Goal: Transaction & Acquisition: Purchase product/service

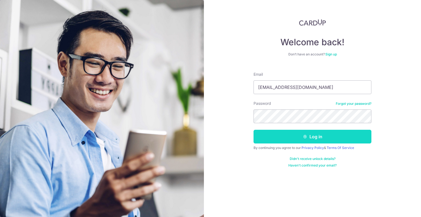
click at [292, 137] on button "Log in" at bounding box center [313, 137] width 118 height 14
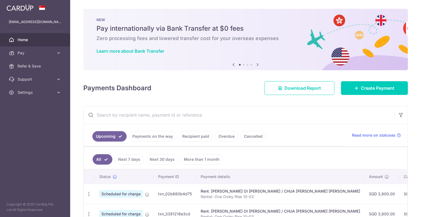
scroll to position [91, 0]
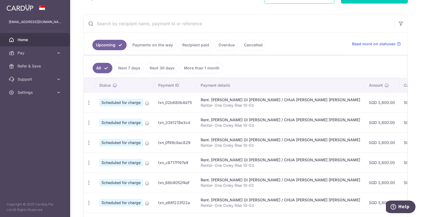
click at [148, 46] on link "Payments on the way" at bounding box center [153, 45] width 48 height 10
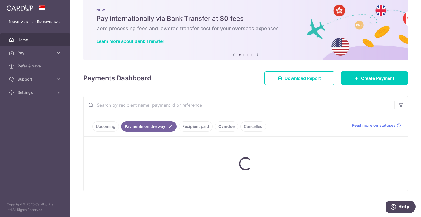
scroll to position [27, 0]
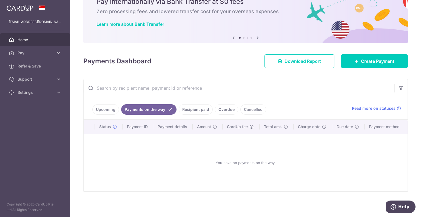
click at [196, 110] on link "Recipient paid" at bounding box center [196, 109] width 34 height 10
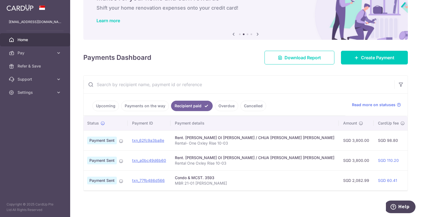
scroll to position [0, 0]
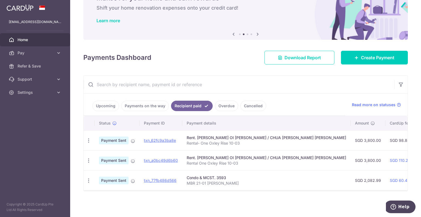
click at [293, 85] on input "text" at bounding box center [239, 85] width 311 height 18
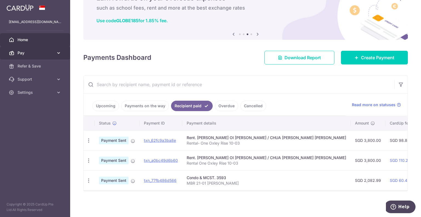
click at [61, 54] on icon at bounding box center [58, 52] width 5 height 5
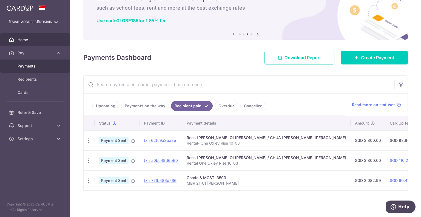
click at [33, 67] on span "Payments" at bounding box center [36, 65] width 36 height 5
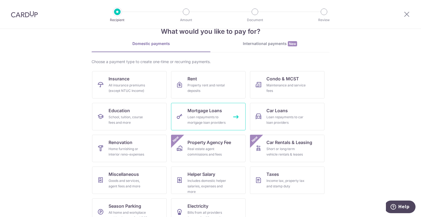
scroll to position [28, 0]
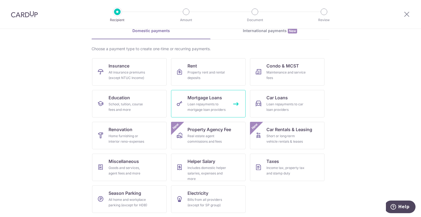
click at [211, 109] on div "Loan repayments to mortgage loan providers" at bounding box center [206, 106] width 39 height 11
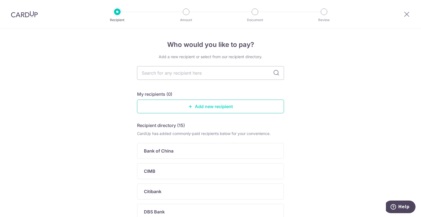
click at [208, 107] on link "Add new recipient" at bounding box center [210, 107] width 147 height 14
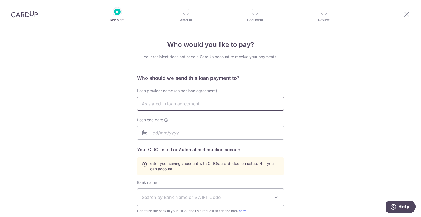
click at [208, 107] on input "text" at bounding box center [210, 104] width 147 height 14
type input "OCBC Bank"
click at [293, 117] on div "Who would you like to pay? Your recipient does not need a CardUp account to rec…" at bounding box center [210, 191] width 421 height 325
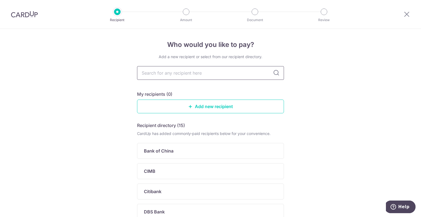
click at [218, 73] on input "text" at bounding box center [210, 73] width 147 height 14
type input "ocbc"
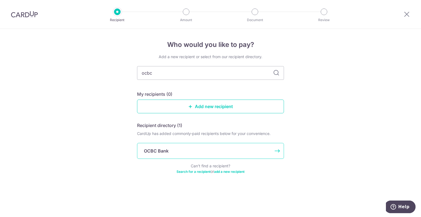
click at [164, 152] on p "OCBC Bank" at bounding box center [156, 150] width 25 height 7
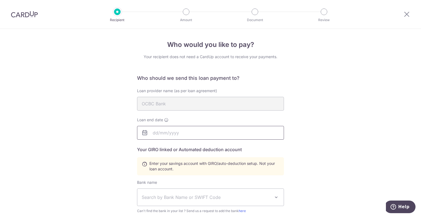
click at [186, 135] on input "text" at bounding box center [210, 133] width 147 height 14
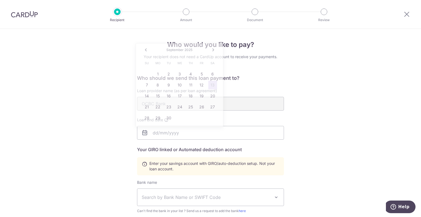
click at [297, 117] on div "Who would you like to pay? Your recipient does not need a CardUp account to rec…" at bounding box center [210, 191] width 421 height 325
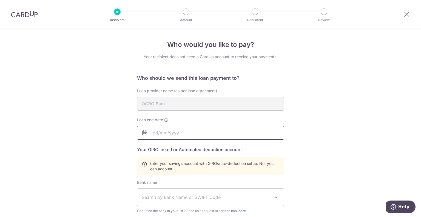
click at [195, 132] on input "text" at bounding box center [210, 133] width 147 height 14
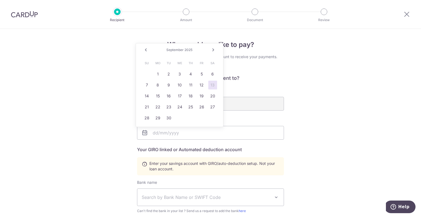
click at [188, 50] on span "2025" at bounding box center [188, 50] width 8 height 4
click at [214, 49] on link "Next" at bounding box center [213, 50] width 7 height 7
click at [213, 49] on link "Next" at bounding box center [213, 50] width 7 height 7
click at [157, 134] on input "text" at bounding box center [210, 133] width 147 height 14
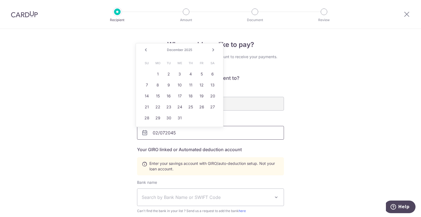
click at [272, 136] on input "02/072045" at bounding box center [210, 133] width 147 height 14
type input "02/072045"
click at [297, 142] on div "Who would you like to pay? Your recipient does not need a CardUp account to rec…" at bounding box center [210, 191] width 421 height 325
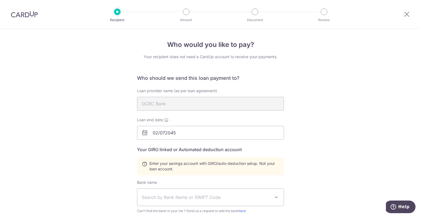
scroll to position [91, 0]
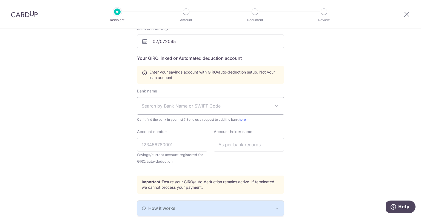
click at [332, 163] on div "Who would you like to pay? Your recipient does not need a CardUp account to rec…" at bounding box center [210, 100] width 421 height 325
click at [167, 106] on span "Search by Bank Name or SWIFT Code" at bounding box center [206, 106] width 129 height 7
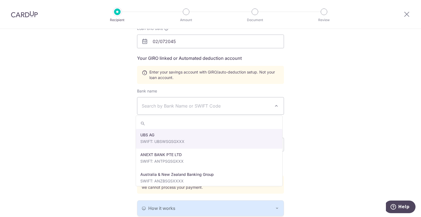
click at [339, 95] on div "Who would you like to pay? Your recipient does not need a CardUp account to rec…" at bounding box center [210, 100] width 421 height 325
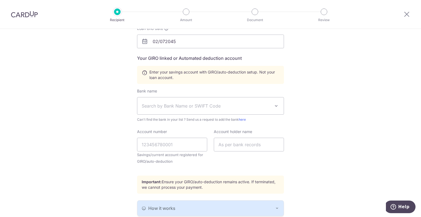
click at [251, 109] on span "Search by Bank Name or SWIFT Code" at bounding box center [210, 105] width 146 height 17
click at [241, 107] on span "Search by Bank Name or SWIFT Code" at bounding box center [206, 106] width 129 height 7
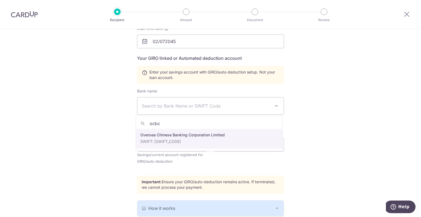
type input "ocbc"
select select "12"
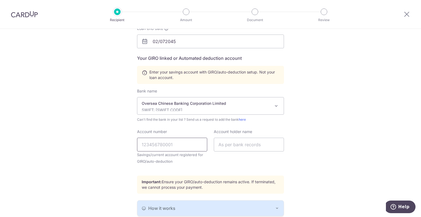
click at [183, 149] on input "Account number" at bounding box center [172, 145] width 70 height 14
type input "625883954001"
click at [242, 143] on input "text" at bounding box center [249, 145] width 70 height 14
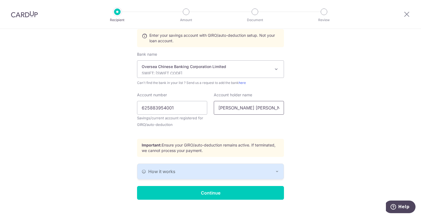
scroll to position [136, 0]
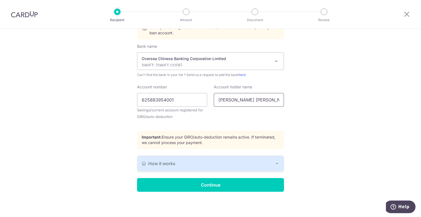
type input "Yu Kuok Wah Mervin"
click at [246, 163] on div "How it works" at bounding box center [211, 163] width 138 height 7
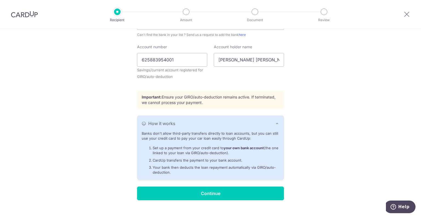
scroll to position [184, 0]
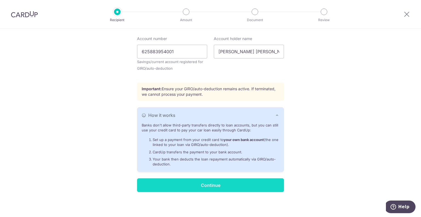
click at [204, 184] on input "Continue" at bounding box center [210, 185] width 147 height 14
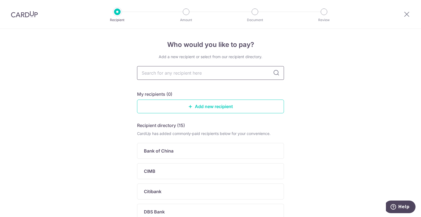
click at [180, 79] on input "text" at bounding box center [210, 73] width 147 height 14
type input "O"
type input "OCBC Bank"
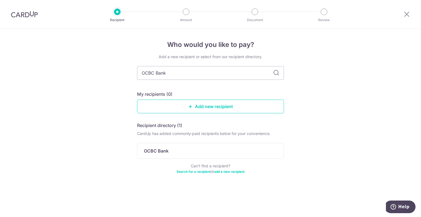
click at [220, 87] on div "Add a new recipient or select from our recipient directory. OCBC Bank My recipi…" at bounding box center [210, 117] width 147 height 127
click at [277, 72] on icon at bounding box center [276, 73] width 7 height 7
click at [161, 153] on p "OCBC Bank" at bounding box center [156, 150] width 25 height 7
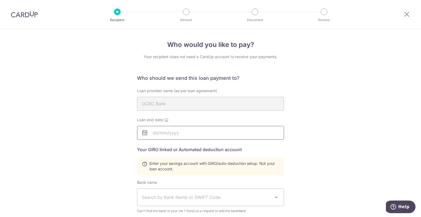
click at [181, 132] on input "text" at bounding box center [210, 133] width 147 height 14
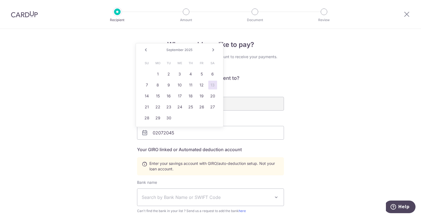
click at [365, 162] on div "Who would you like to pay? Your recipient does not need a CardUp account to rec…" at bounding box center [210, 191] width 421 height 325
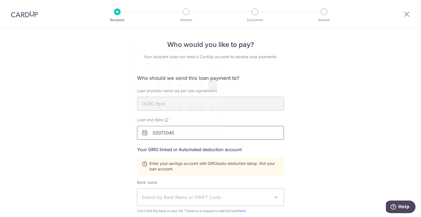
click at [219, 135] on input "02072045" at bounding box center [210, 133] width 147 height 14
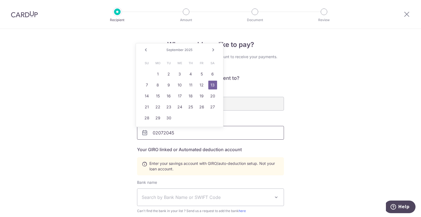
drag, startPoint x: 218, startPoint y: 133, endPoint x: 131, endPoint y: 135, distance: 87.2
click at [131, 135] on div "Who would you like to pay? Your recipient does not need a CardUp account to rec…" at bounding box center [210, 191] width 421 height 325
type input "[DATE]"
click at [168, 84] on link "7" at bounding box center [168, 85] width 9 height 9
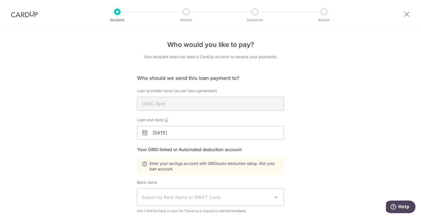
scroll to position [91, 0]
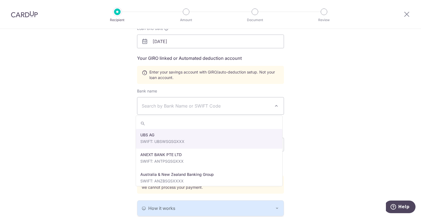
click at [225, 107] on span "Search by Bank Name or SWIFT Code" at bounding box center [206, 106] width 129 height 7
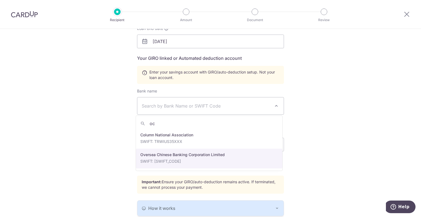
type input "oc"
select select "12"
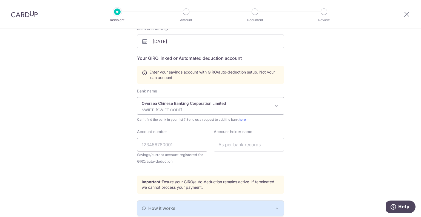
click at [170, 147] on input "Account number" at bounding box center [172, 145] width 70 height 14
type input "625883954001"
click at [243, 143] on input "text" at bounding box center [249, 145] width 70 height 14
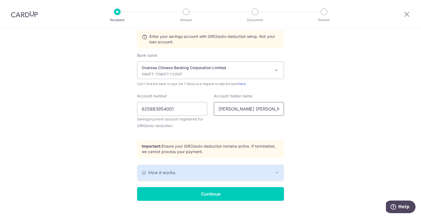
scroll to position [136, 0]
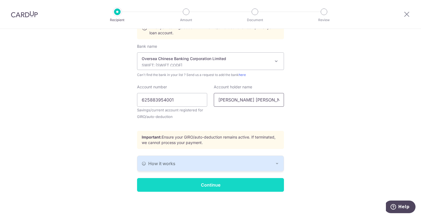
type input "Yu Kuok Wah Mervin"
click at [197, 184] on input "Continue" at bounding box center [210, 185] width 147 height 14
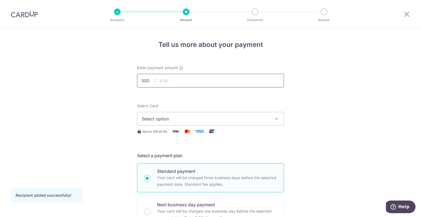
click at [205, 76] on input "text" at bounding box center [210, 81] width 147 height 14
type input "8,758.14"
click at [214, 122] on button "Select option" at bounding box center [210, 119] width 147 height 14
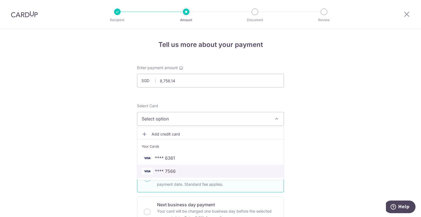
click at [192, 168] on span "**** 7566" at bounding box center [211, 171] width 138 height 7
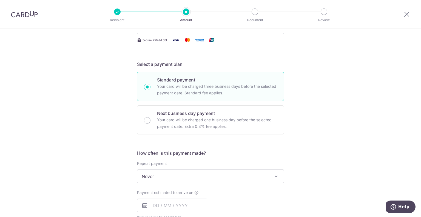
scroll to position [183, 0]
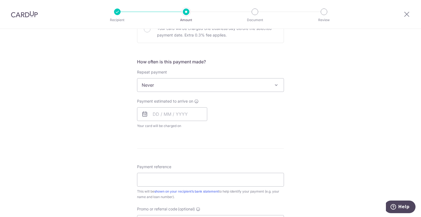
click at [209, 85] on span "Never" at bounding box center [210, 84] width 146 height 13
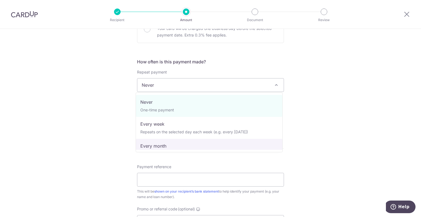
select select "3"
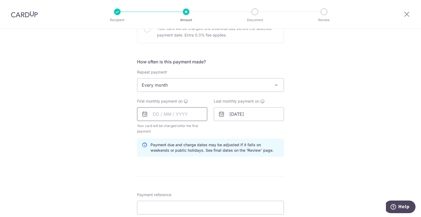
click at [186, 115] on input "text" at bounding box center [172, 114] width 70 height 14
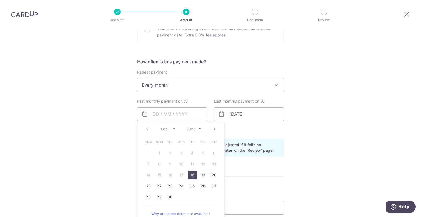
click at [216, 126] on link "Next" at bounding box center [214, 129] width 7 height 7
click at [180, 151] on link "1" at bounding box center [181, 153] width 9 height 9
type input "[DATE]"
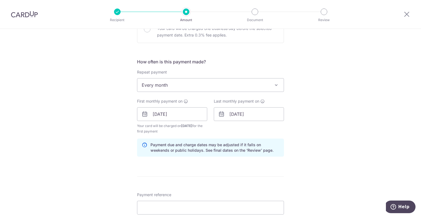
scroll to position [274, 0]
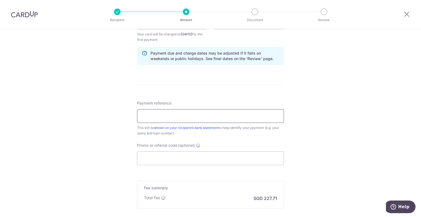
click at [228, 118] on input "Payment reference" at bounding box center [210, 116] width 147 height 14
type input "O"
click at [149, 116] on input "573.46438200000 Ocbc House loan" at bounding box center [210, 116] width 147 height 14
click at [185, 117] on input "57346438200000 Ocbc House loan" at bounding box center [210, 116] width 147 height 14
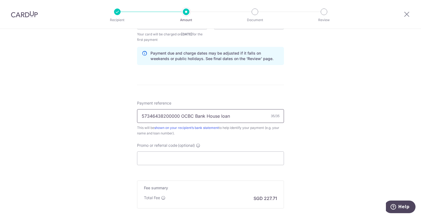
drag, startPoint x: 234, startPoint y: 115, endPoint x: 131, endPoint y: 118, distance: 103.1
click at [131, 118] on div "Tell us more about your payment Enter payment amount SGD 8,758.14 8758.14 Recip…" at bounding box center [210, 17] width 421 height 524
click at [169, 118] on input "57346438200000 OCBC Bank House loan" at bounding box center [210, 116] width 147 height 14
click at [180, 117] on input "57346438200000 OCBC Bank House loan" at bounding box center [210, 116] width 147 height 14
drag, startPoint x: 180, startPoint y: 116, endPoint x: 233, endPoint y: 115, distance: 53.2
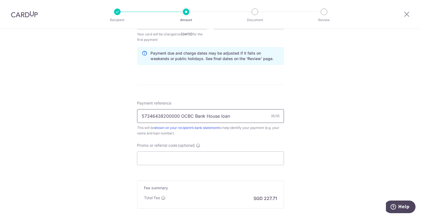
click at [233, 115] on input "57346438200000 OCBC Bank House loan" at bounding box center [210, 116] width 147 height 14
click at [140, 116] on input "57346438200000" at bounding box center [210, 116] width 147 height 14
paste input "OCBC Bank House loan"
click at [270, 141] on div "Payment reference OCBC Bank House loan57346438200000 35/35 This will be shown o…" at bounding box center [210, 132] width 147 height 65
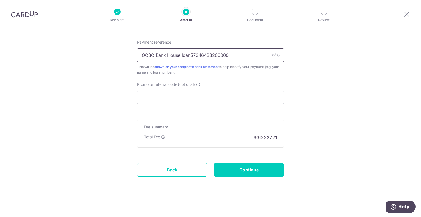
drag, startPoint x: 189, startPoint y: 55, endPoint x: 138, endPoint y: 55, distance: 51.0
click at [138, 55] on input "OCBC Bank House loan57346438200000" at bounding box center [210, 55] width 147 height 14
click at [202, 57] on input "57346438200000" at bounding box center [210, 55] width 147 height 14
paste input "OCBC Bank House loan"
type input "57346438200000 OCBC Bank House loan"
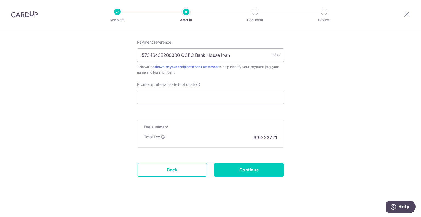
click at [245, 168] on input "Continue" at bounding box center [249, 170] width 70 height 14
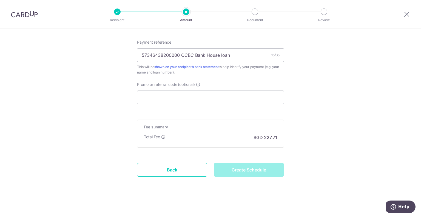
type input "Create Schedule"
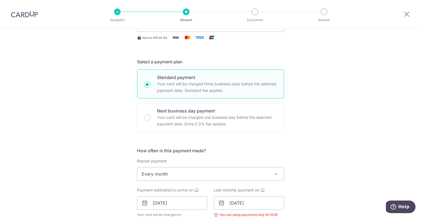
scroll to position [185, 0]
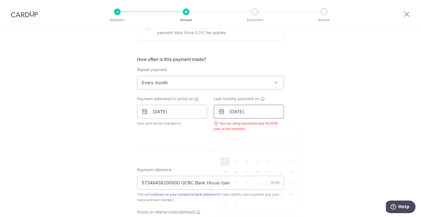
click at [255, 108] on input "[DATE]" at bounding box center [249, 112] width 70 height 14
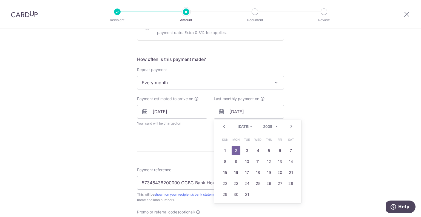
click at [331, 109] on div "Tell us more about your payment Enter payment amount SGD 8,758.14 8758.14 Selec…" at bounding box center [210, 94] width 421 height 501
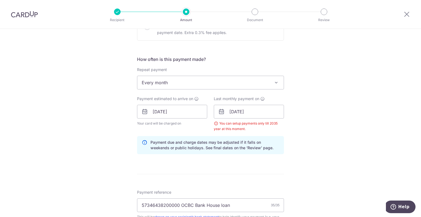
click at [329, 124] on div "Tell us more about your payment Enter payment amount SGD 8,758.14 8758.14 Selec…" at bounding box center [210, 106] width 421 height 524
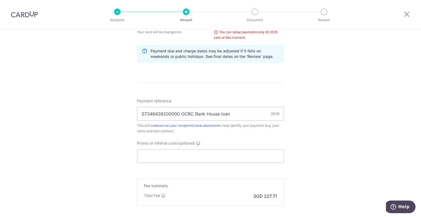
click at [317, 145] on div "Tell us more about your payment Enter payment amount SGD 8,758.14 8758.14 Selec…" at bounding box center [210, 14] width 421 height 524
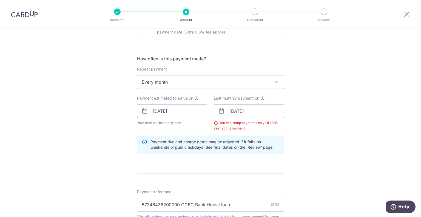
scroll to position [185, 0]
click at [261, 112] on input "[DATE]" at bounding box center [249, 112] width 70 height 14
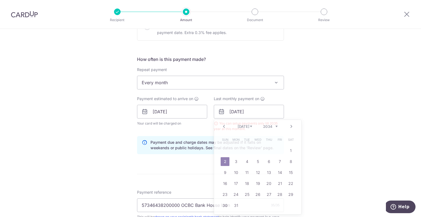
click at [351, 132] on div "Tell us more about your payment Enter payment amount SGD 8,758.14 8758.14 Selec…" at bounding box center [210, 106] width 421 height 524
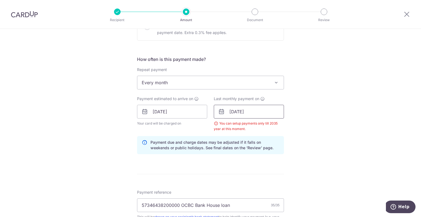
click at [264, 115] on input "[DATE]" at bounding box center [249, 112] width 70 height 14
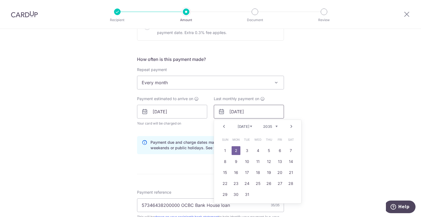
type input "[DATE]"
click at [307, 123] on div "Tell us more about your payment Enter payment amount SGD 8,758.14 8758.14 Selec…" at bounding box center [210, 106] width 421 height 524
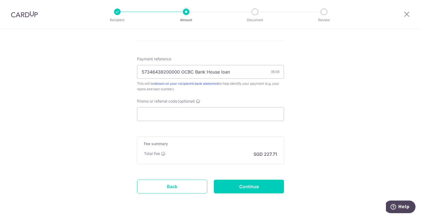
scroll to position [335, 0]
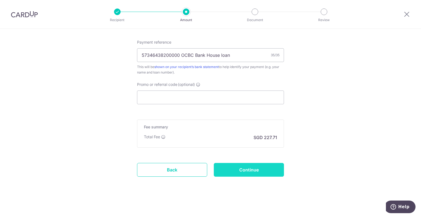
click at [259, 172] on input "Continue" at bounding box center [249, 170] width 70 height 14
type input "Create Schedule"
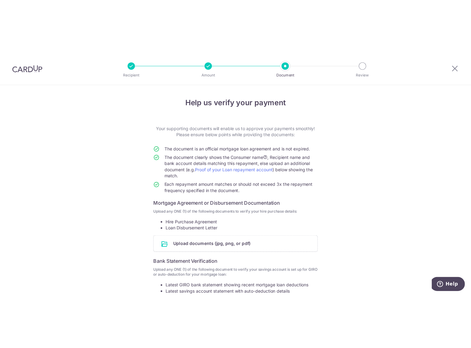
scroll to position [84, 0]
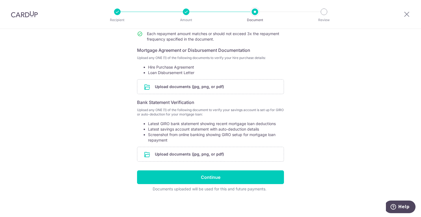
click at [331, 178] on div "Help us verify your payment Your supporting documents will enable us to approve…" at bounding box center [210, 81] width 421 height 272
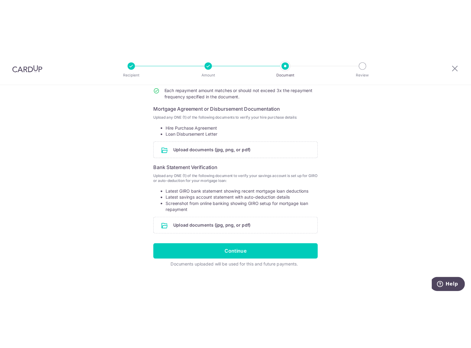
scroll to position [0, 0]
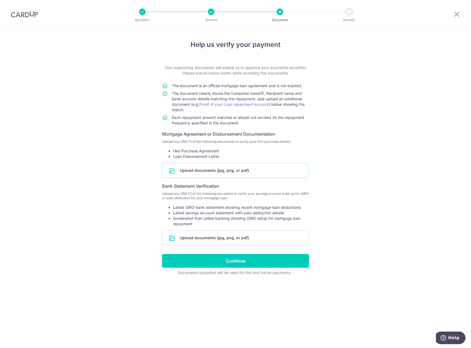
click at [238, 174] on input "file" at bounding box center [235, 170] width 146 height 14
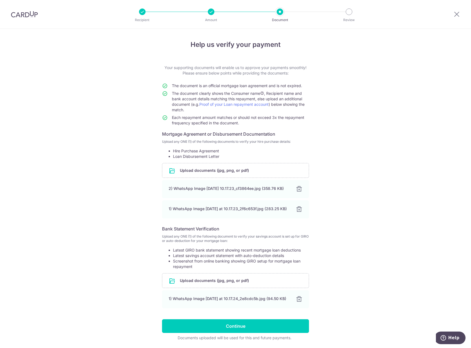
scroll to position [27, 0]
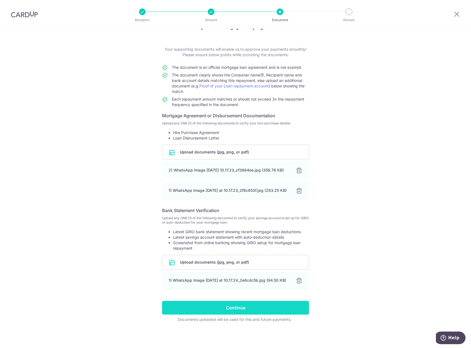
click at [235, 217] on input "Continue" at bounding box center [235, 308] width 147 height 14
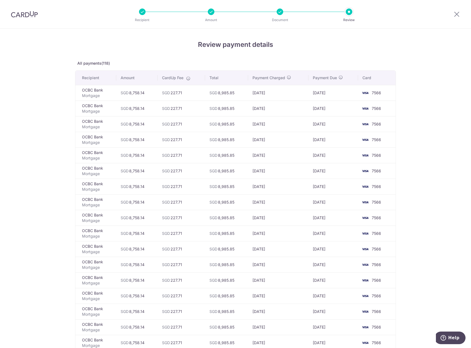
click at [343, 96] on td "[DATE]" at bounding box center [333, 93] width 50 height 16
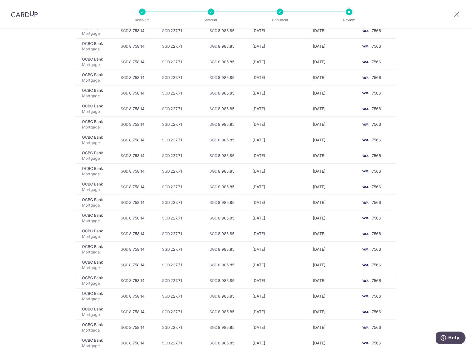
scroll to position [668, 0]
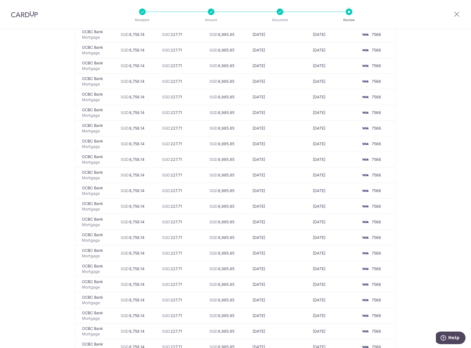
click at [282, 13] on div at bounding box center [280, 11] width 7 height 7
click at [279, 13] on div at bounding box center [280, 11] width 7 height 7
click at [458, 13] on icon at bounding box center [456, 14] width 7 height 7
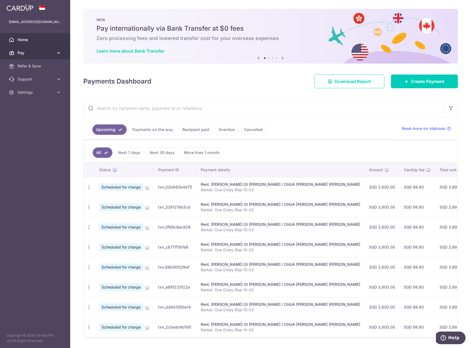
click at [41, 51] on span "Pay" at bounding box center [36, 52] width 36 height 5
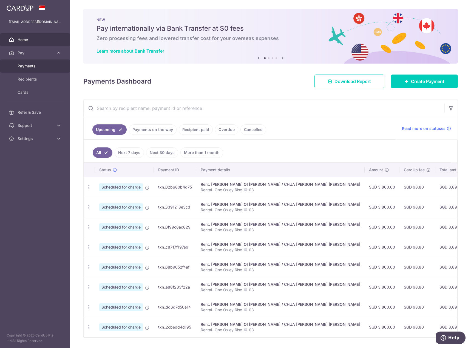
click at [28, 66] on span "Payments" at bounding box center [36, 65] width 36 height 5
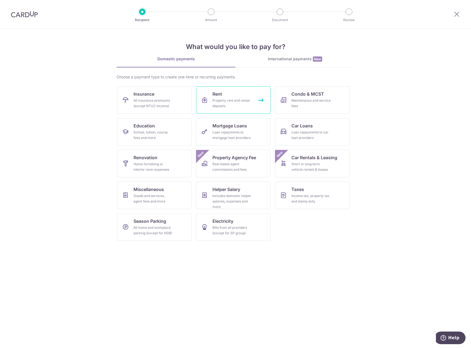
click at [235, 104] on div "Property rent and rental deposits" at bounding box center [231, 103] width 39 height 11
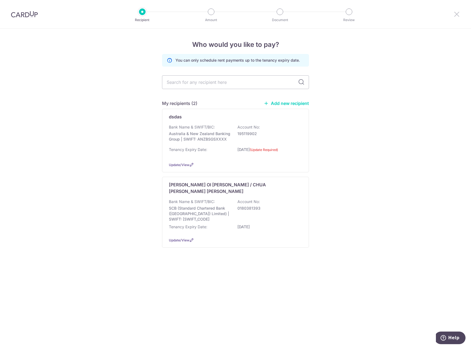
click at [456, 15] on icon at bounding box center [456, 14] width 7 height 7
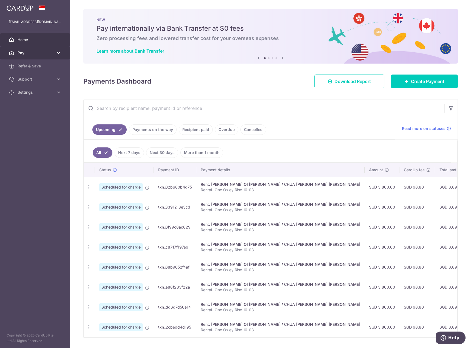
click at [22, 56] on link "Pay" at bounding box center [35, 52] width 70 height 13
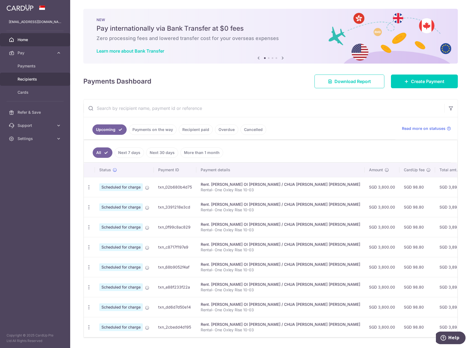
click at [28, 77] on span "Recipients" at bounding box center [36, 78] width 36 height 5
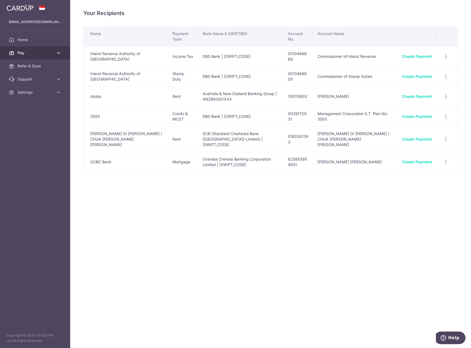
click at [31, 55] on span "Pay" at bounding box center [36, 52] width 36 height 5
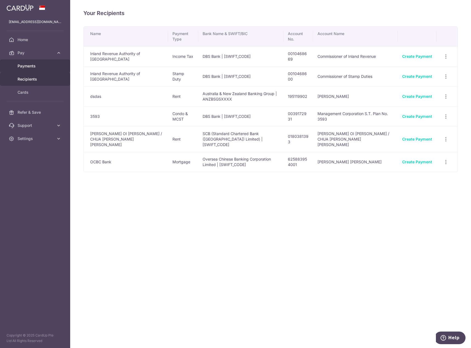
click at [30, 66] on span "Payments" at bounding box center [36, 65] width 36 height 5
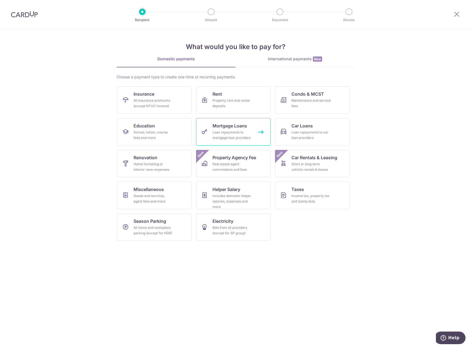
click at [243, 130] on div "Loan repayments to mortgage loan providers" at bounding box center [231, 135] width 39 height 11
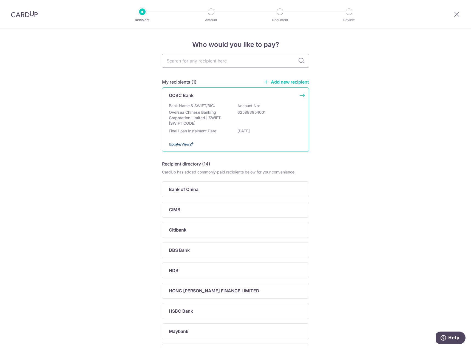
click at [183, 145] on span "Update/View" at bounding box center [179, 144] width 21 height 4
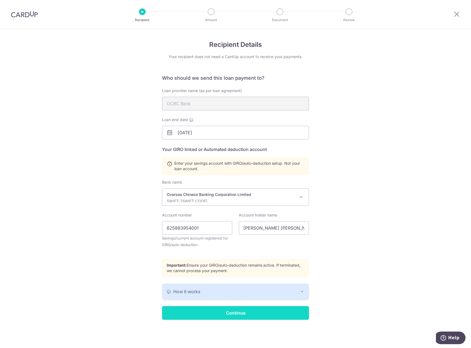
click at [235, 317] on input "Continue" at bounding box center [235, 313] width 147 height 14
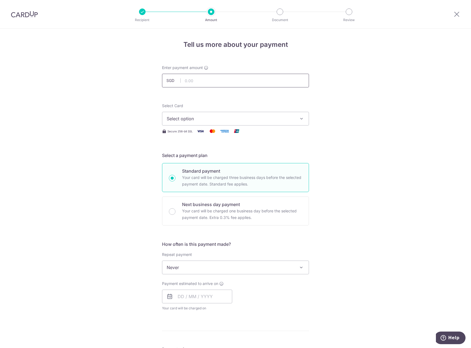
click at [248, 80] on input "text" at bounding box center [235, 81] width 147 height 14
type input "8,758.14"
click at [255, 120] on span "Select option" at bounding box center [231, 118] width 128 height 7
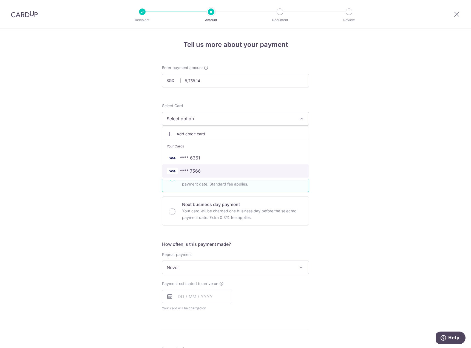
click at [204, 172] on span "**** 7566" at bounding box center [236, 171] width 138 height 7
type input "[DATE]"
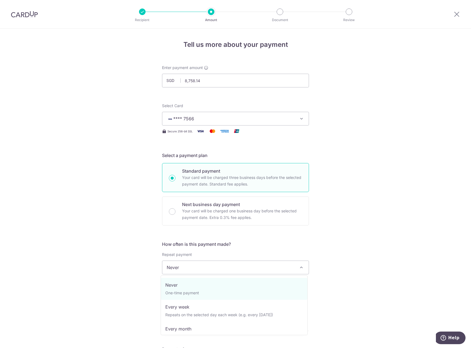
click at [228, 270] on span "Never" at bounding box center [235, 267] width 146 height 13
select select "3"
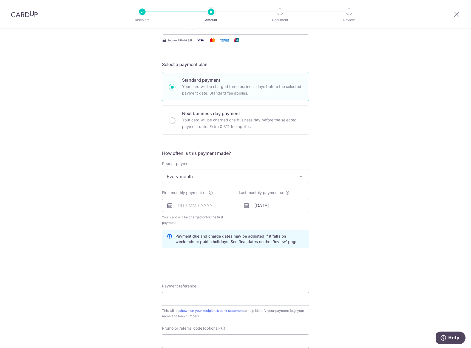
scroll to position [91, 0]
click at [215, 206] on input "text" at bounding box center [197, 205] width 70 height 14
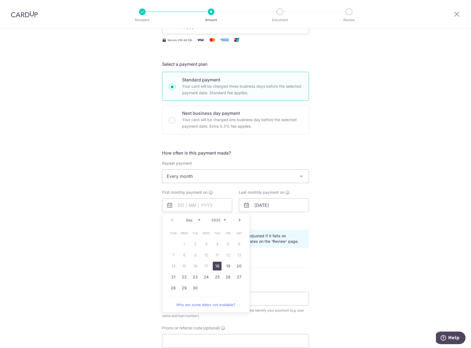
click at [181, 221] on div "Prev Next Sep Oct Nov Dec 2025 2026 2027 2028 2029 2030 2031 2032 2033 2034 2035" at bounding box center [205, 220] width 87 height 13
click at [239, 220] on link "Next" at bounding box center [239, 220] width 7 height 7
click at [205, 243] on link "1" at bounding box center [206, 244] width 9 height 9
type input "[DATE]"
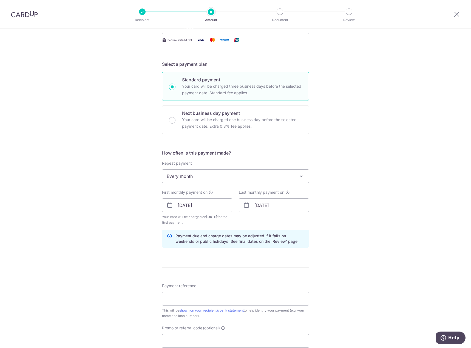
scroll to position [183, 0]
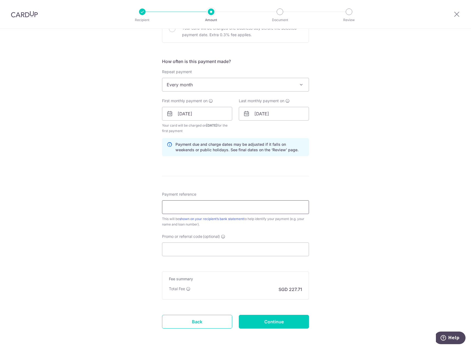
click at [259, 211] on input "Payment reference" at bounding box center [235, 207] width 147 height 14
type input "573046438200000"
click at [266, 323] on input "Continue" at bounding box center [274, 322] width 70 height 14
type input "Create Schedule"
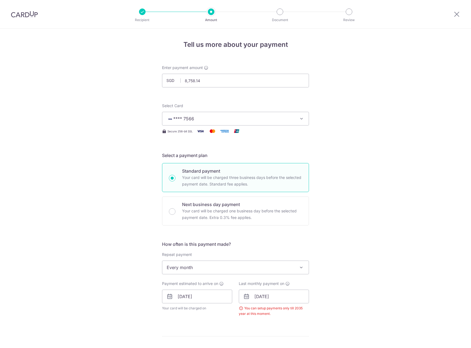
scroll to position [182, 0]
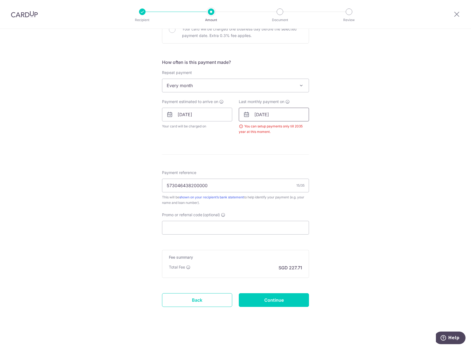
click at [295, 118] on input "[DATE]" at bounding box center [274, 115] width 70 height 14
type input "[DATE]"
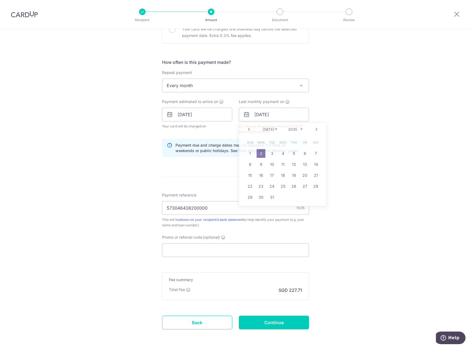
click at [385, 169] on div "Tell us more about your payment Enter payment amount SGD 8,758.14 8758.14 Selec…" at bounding box center [235, 109] width 471 height 524
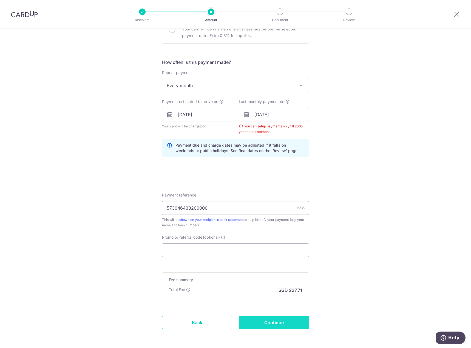
click at [275, 325] on input "Continue" at bounding box center [274, 323] width 70 height 14
type input "Create Schedule"
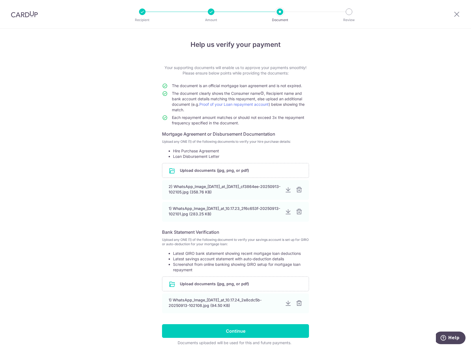
scroll to position [23, 0]
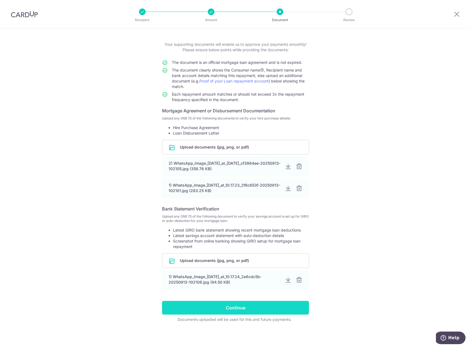
click at [241, 309] on input "Continue" at bounding box center [235, 308] width 147 height 14
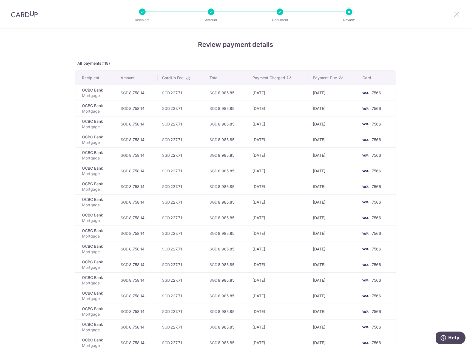
click at [455, 13] on icon at bounding box center [456, 14] width 7 height 7
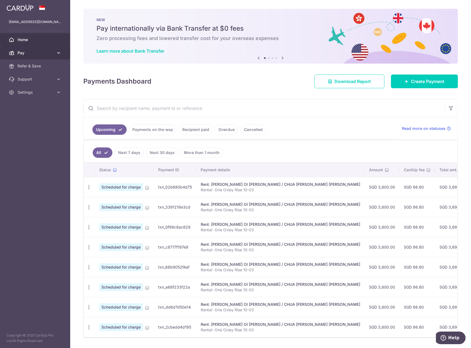
click at [25, 53] on span "Pay" at bounding box center [36, 52] width 36 height 5
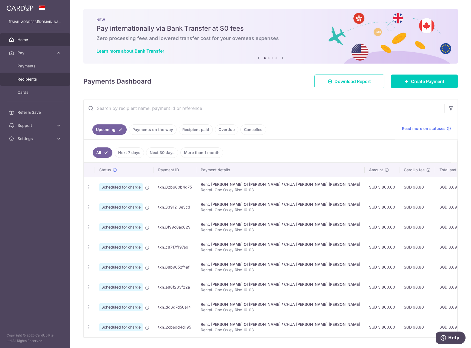
click at [24, 78] on span "Recipients" at bounding box center [36, 78] width 36 height 5
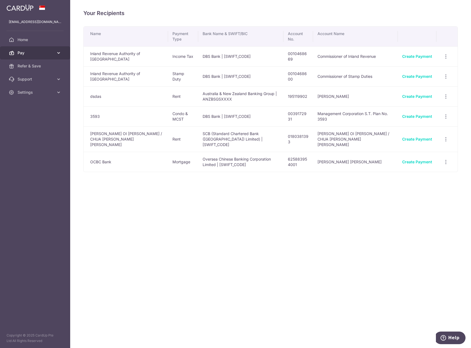
click at [29, 57] on link "Pay" at bounding box center [35, 52] width 70 height 13
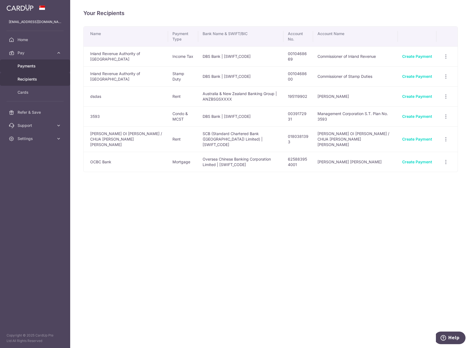
click at [29, 65] on span "Payments" at bounding box center [36, 65] width 36 height 5
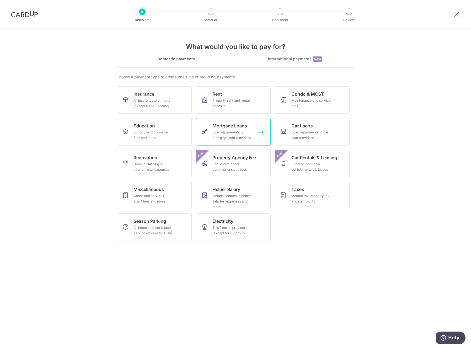
click at [234, 128] on span "Mortgage Loans" at bounding box center [229, 126] width 35 height 7
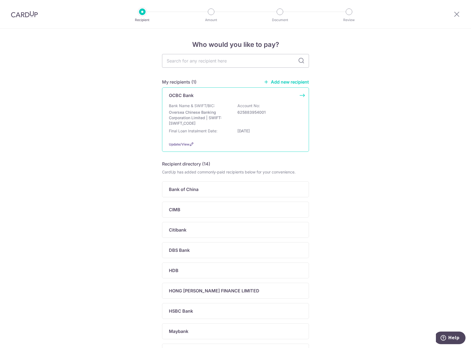
click at [224, 118] on p "Oversea Chinese Banking Corporation Limited | SWIFT: [SWIFT_CODE]" at bounding box center [199, 118] width 61 height 16
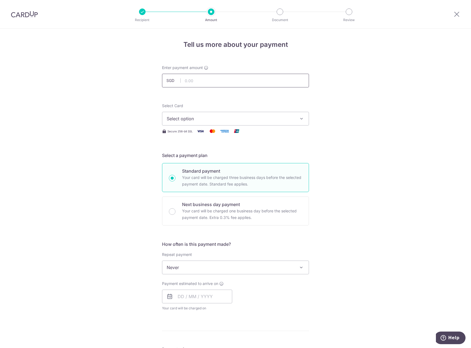
click at [225, 83] on input "text" at bounding box center [235, 81] width 147 height 14
type input "8,758.14"
click at [217, 269] on span "Never" at bounding box center [235, 267] width 146 height 13
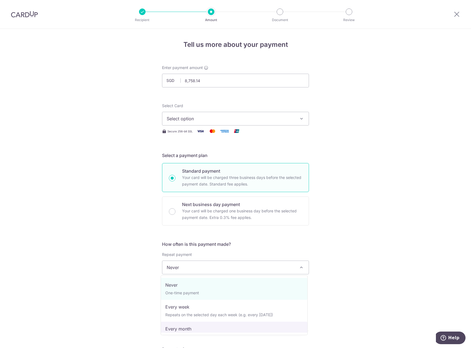
select select "3"
type input "[DATE]"
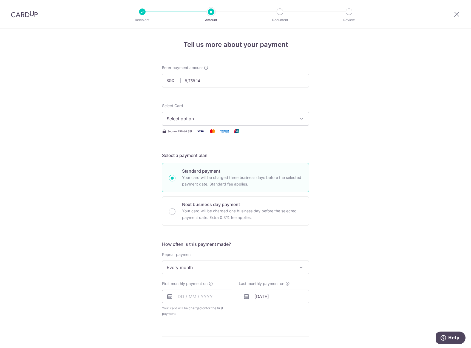
click at [204, 296] on input "text" at bounding box center [197, 297] width 70 height 14
click at [198, 311] on select "Sep Oct Nov Dec" at bounding box center [193, 311] width 15 height 4
click at [208, 335] on link "1" at bounding box center [206, 335] width 9 height 9
type input "[DATE]"
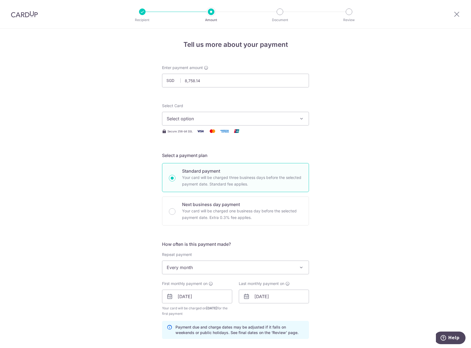
click at [329, 315] on div "Tell us more about your payment Enter payment amount SGD 8,758.14 8758.14 Selec…" at bounding box center [235, 291] width 471 height 524
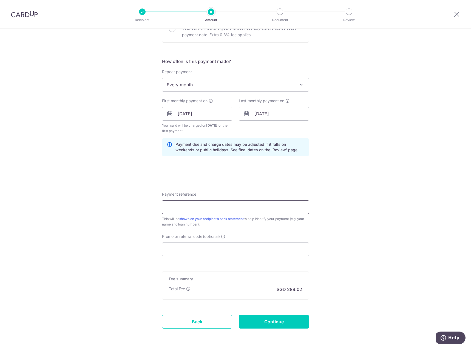
scroll to position [204, 0]
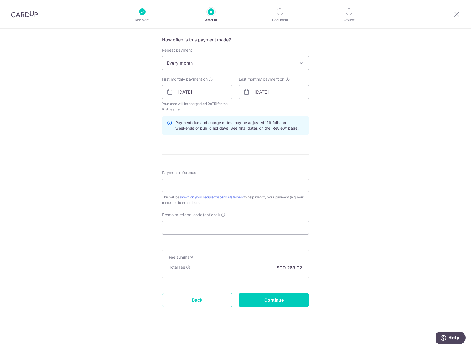
click at [229, 188] on input "Payment reference" at bounding box center [235, 186] width 147 height 14
click at [233, 187] on input "573046438200000 OCBC Bank House Loa" at bounding box center [235, 186] width 147 height 14
click at [260, 189] on input "573046438200000 OCBC Bank House Loa" at bounding box center [235, 186] width 147 height 14
type input "573046438200000 OCBC Loan"
click at [277, 302] on input "Continue" at bounding box center [274, 300] width 70 height 14
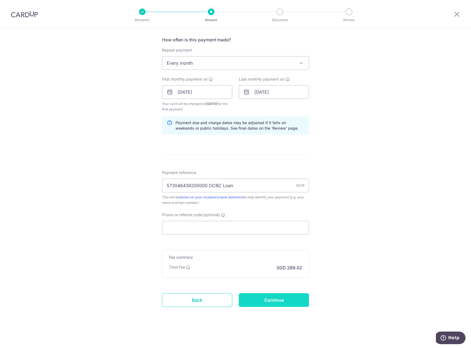
type input "Create Schedule"
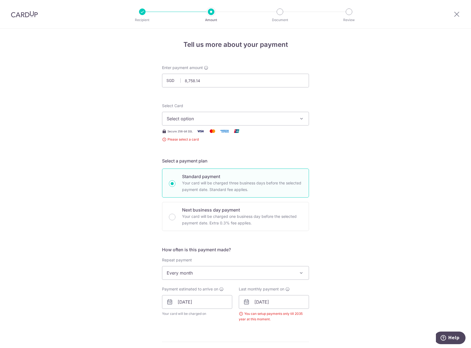
click at [226, 115] on span "Select option" at bounding box center [231, 118] width 128 height 7
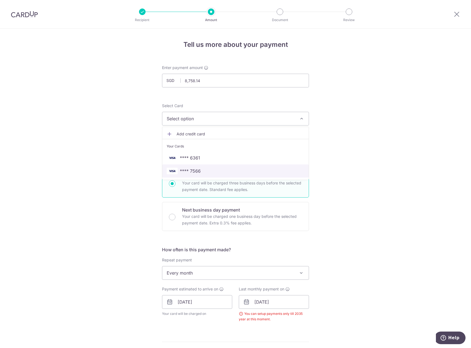
click at [189, 172] on span "**** 7566" at bounding box center [190, 171] width 21 height 7
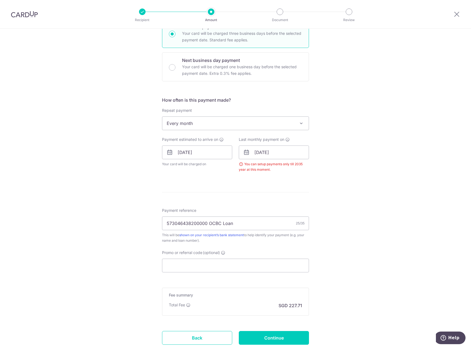
scroll to position [182, 0]
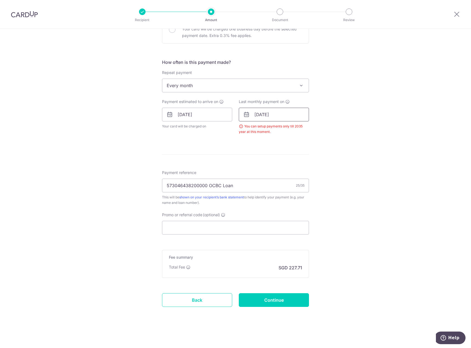
click at [284, 119] on input "02/07/2045" at bounding box center [274, 115] width 70 height 14
type input "02/07/2035"
click at [355, 132] on div "Tell us more about your payment Enter payment amount SGD 8,758.14 8758.14 Selec…" at bounding box center [235, 97] width 471 height 501
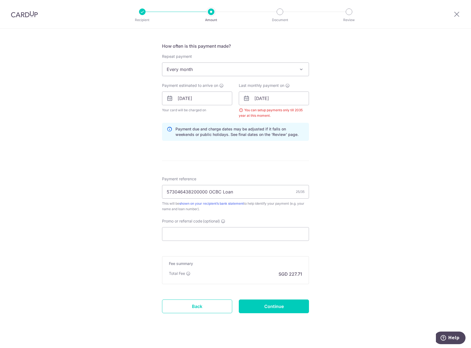
scroll to position [204, 0]
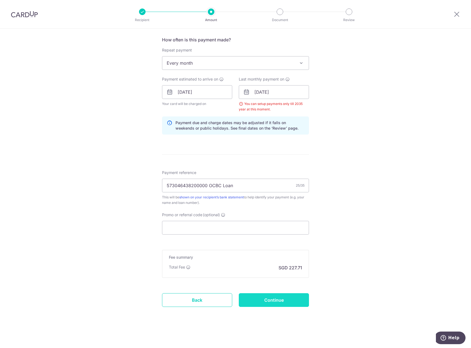
click at [279, 306] on input "Continue" at bounding box center [274, 300] width 70 height 14
type input "Create Schedule"
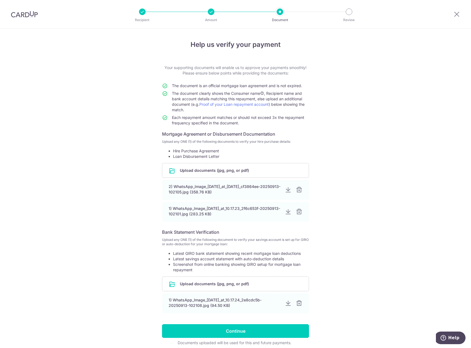
scroll to position [23, 0]
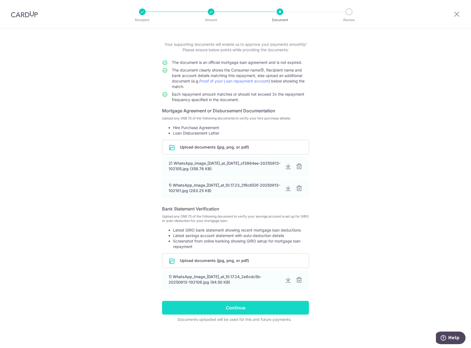
click at [241, 303] on input "Continue" at bounding box center [235, 308] width 147 height 14
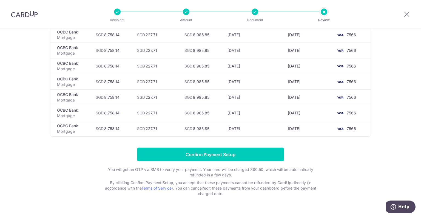
scroll to position [1797, 0]
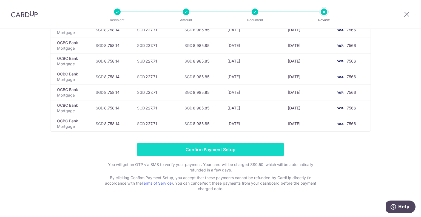
click at [205, 143] on input "Confirm Payment Setup" at bounding box center [210, 150] width 147 height 14
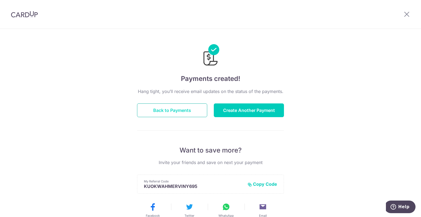
click at [189, 107] on button "Back to Payments" at bounding box center [172, 110] width 70 height 14
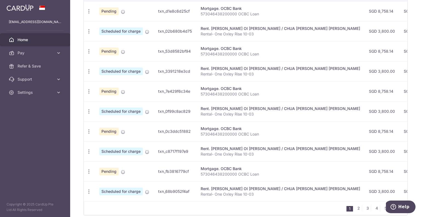
scroll to position [91, 0]
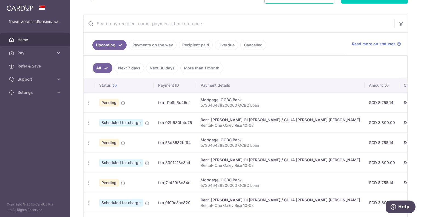
click at [297, 60] on ul "All Next 7 days Next 30 days More than 1 month" at bounding box center [242, 67] width 317 height 22
click at [31, 69] on link "Refer & Save" at bounding box center [35, 65] width 70 height 13
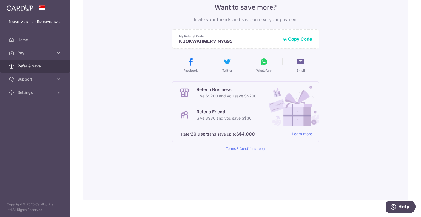
scroll to position [58, 0]
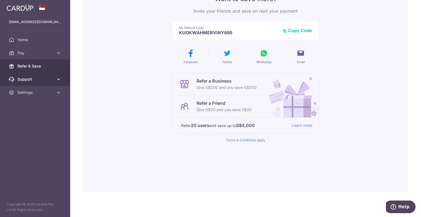
click at [50, 82] on link "Support" at bounding box center [35, 79] width 70 height 13
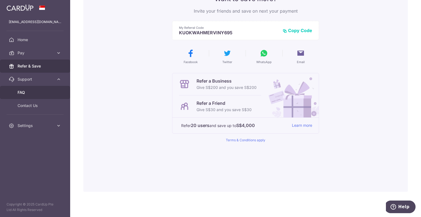
click at [25, 94] on span "FAQ" at bounding box center [36, 92] width 36 height 5
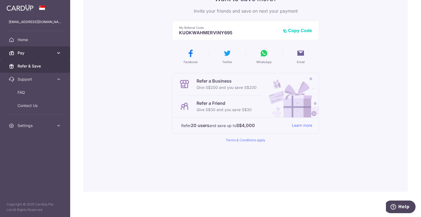
click at [30, 52] on span "Pay" at bounding box center [36, 52] width 36 height 5
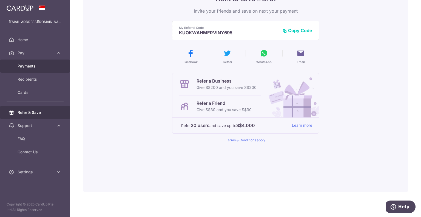
click at [26, 67] on span "Payments" at bounding box center [36, 65] width 36 height 5
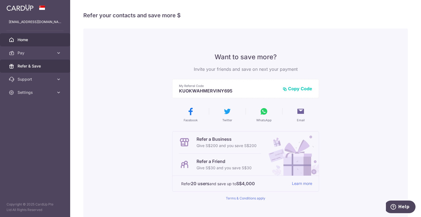
click at [24, 40] on span "Home" at bounding box center [36, 39] width 36 height 5
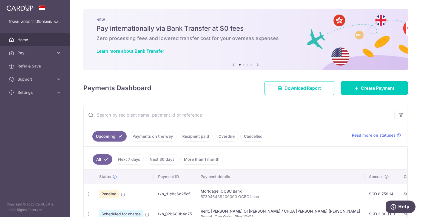
scroll to position [91, 0]
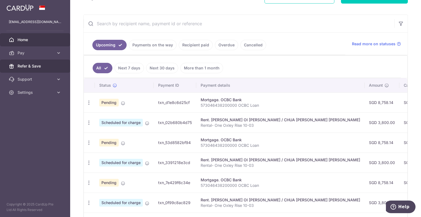
click at [33, 66] on span "Refer & Save" at bounding box center [36, 65] width 36 height 5
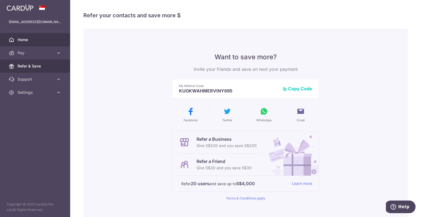
click at [31, 39] on span "Home" at bounding box center [36, 39] width 36 height 5
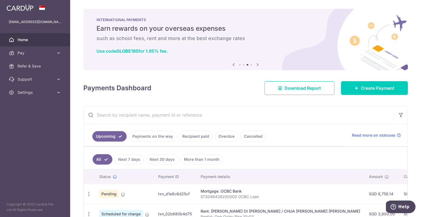
click at [258, 66] on icon at bounding box center [257, 64] width 7 height 7
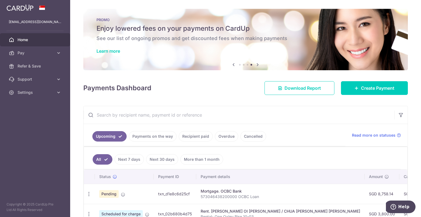
click at [231, 63] on icon at bounding box center [233, 64] width 7 height 7
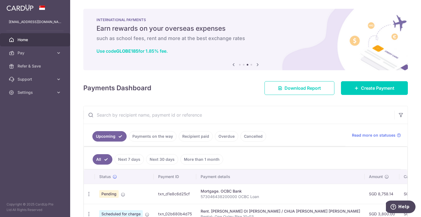
click at [231, 63] on icon at bounding box center [233, 64] width 7 height 7
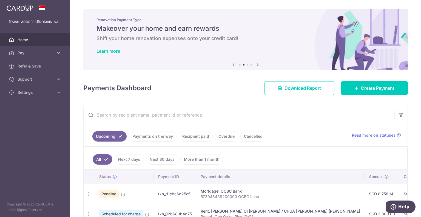
click at [231, 63] on icon at bounding box center [233, 64] width 7 height 7
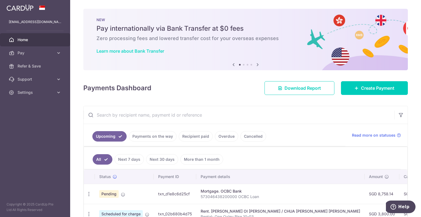
click at [151, 49] on link "Learn more about Bank Transfer" at bounding box center [130, 50] width 68 height 5
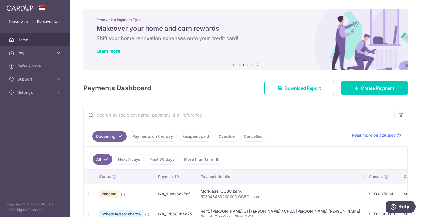
click at [256, 64] on icon at bounding box center [257, 64] width 7 height 7
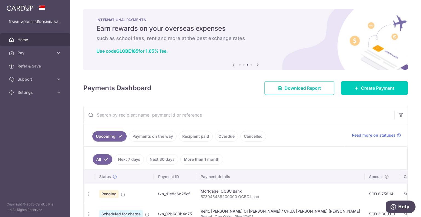
click at [256, 64] on icon at bounding box center [257, 64] width 7 height 7
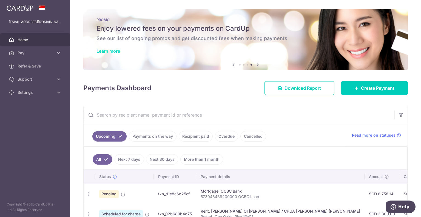
click at [118, 53] on link "Learn more" at bounding box center [108, 50] width 24 height 5
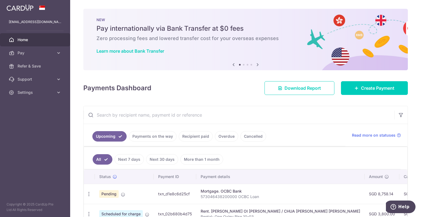
scroll to position [91, 0]
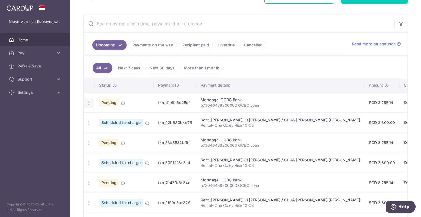
click at [87, 101] on icon "button" at bounding box center [89, 103] width 6 height 6
click at [108, 129] on span "Cancel payment" at bounding box center [118, 131] width 37 height 7
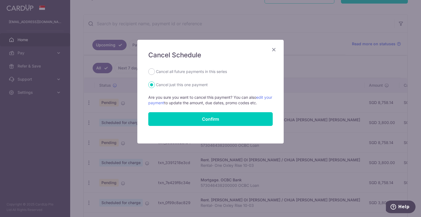
click at [168, 71] on label "Cancel all future payments in this series" at bounding box center [191, 71] width 71 height 7
click at [155, 71] on input "Cancel all future payments in this series" at bounding box center [151, 71] width 7 height 7
radio input "true"
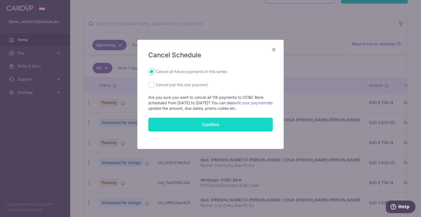
click at [201, 126] on button "Confirm" at bounding box center [210, 125] width 124 height 14
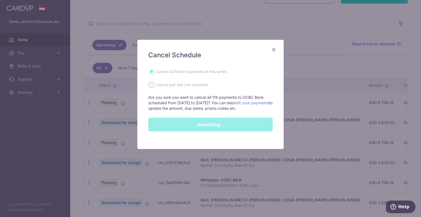
click at [213, 123] on div "Submitting..." at bounding box center [210, 125] width 131 height 14
click at [274, 48] on icon "Close" at bounding box center [274, 49] width 7 height 7
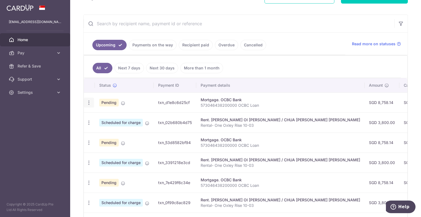
click at [89, 104] on icon "button" at bounding box center [89, 103] width 6 height 6
click at [112, 116] on span "Update payment" at bounding box center [118, 117] width 37 height 7
radio input "true"
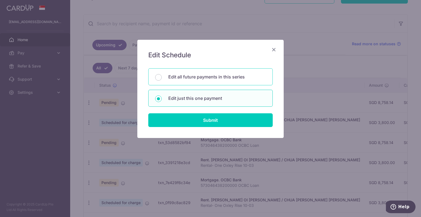
click at [221, 79] on p "Edit all future payments in this series" at bounding box center [217, 76] width 98 height 7
click at [162, 79] on input "Edit all future payments in this series" at bounding box center [158, 77] width 7 height 7
radio input "true"
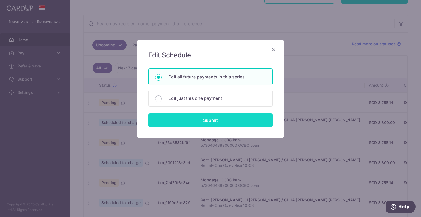
click at [208, 121] on input "Submit" at bounding box center [210, 120] width 124 height 14
radio input "true"
type input "8,758.14"
type input "573046438200000 OCBC Loan"
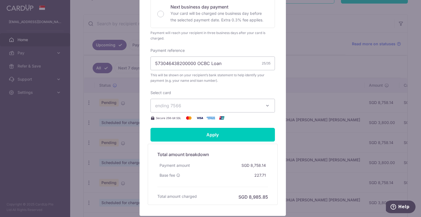
scroll to position [186, 0]
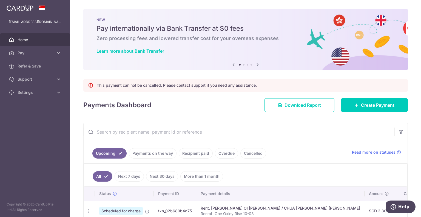
scroll to position [91, 0]
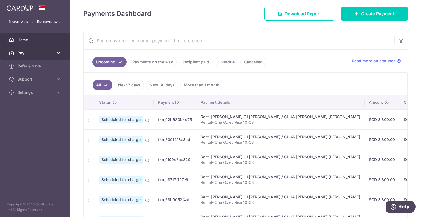
click at [21, 51] on span "Pay" at bounding box center [36, 52] width 36 height 5
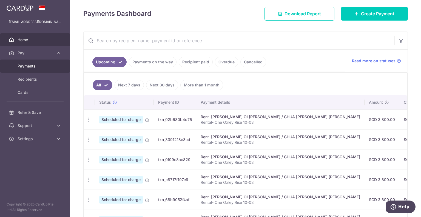
click at [25, 64] on span "Payments" at bounding box center [36, 65] width 36 height 5
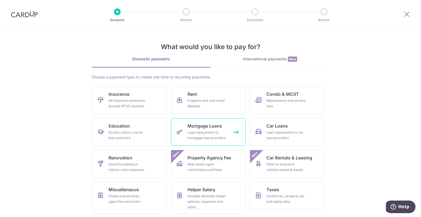
click at [187, 130] on div "Loan repayments to mortgage loan providers" at bounding box center [206, 135] width 39 height 11
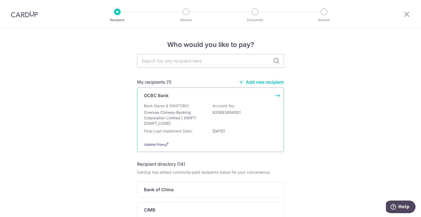
click at [194, 126] on p "Oversea Chinese Banking Corporation Limited | SWIFT: [SWIFT_CODE]" at bounding box center [174, 118] width 61 height 16
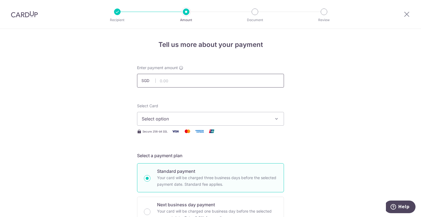
click at [183, 82] on input "text" at bounding box center [210, 81] width 147 height 14
type input "8,758.14"
click at [204, 124] on button "Select option" at bounding box center [210, 119] width 147 height 14
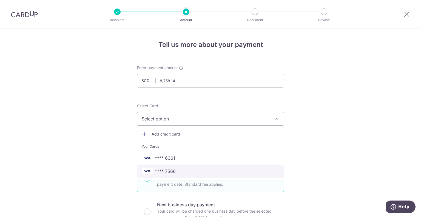
click at [171, 168] on span "**** 7566" at bounding box center [165, 171] width 21 height 7
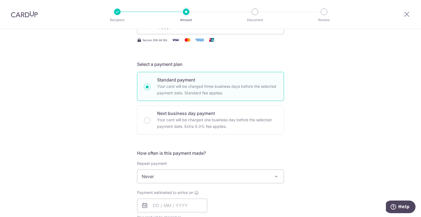
scroll to position [183, 0]
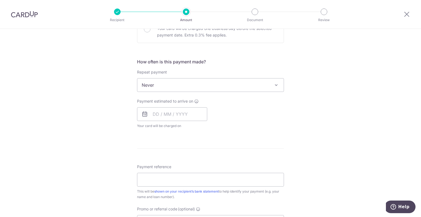
click at [226, 86] on span "Never" at bounding box center [210, 84] width 146 height 13
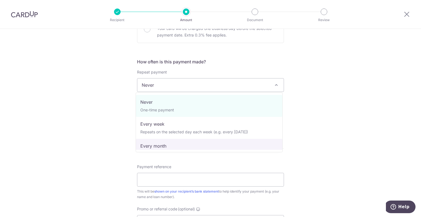
select select "3"
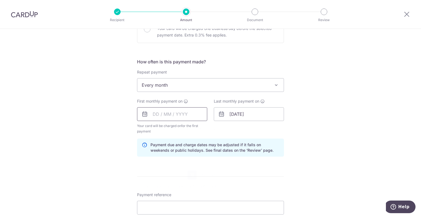
click at [185, 116] on input "text" at bounding box center [172, 114] width 70 height 14
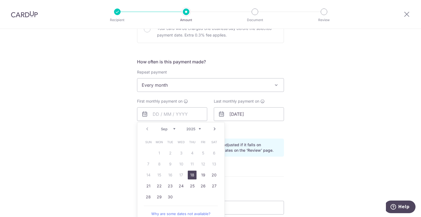
click at [171, 128] on select "Sep Oct Nov Dec" at bounding box center [168, 129] width 15 height 4
click at [181, 152] on link "1" at bounding box center [181, 153] width 9 height 9
type input "[DATE]"
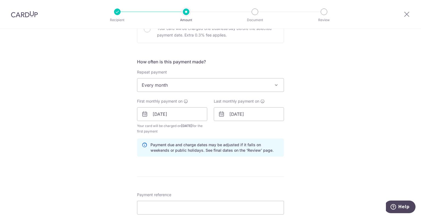
click at [235, 131] on div "Last monthly payment on 02/07/2045" at bounding box center [249, 116] width 77 height 36
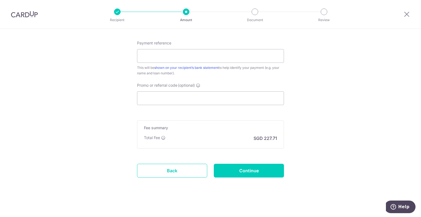
scroll to position [335, 0]
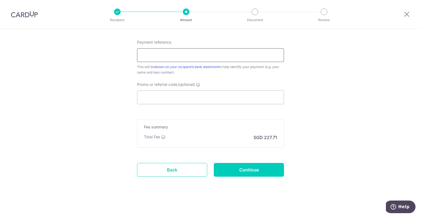
click at [217, 54] on input "Payment reference" at bounding box center [210, 55] width 147 height 14
type input "5"
type input "573046438200000 OCBC House Loan"
click at [193, 98] on input "Promo or referral code (optional)" at bounding box center [210, 97] width 147 height 14
paste input "3HOME25R"
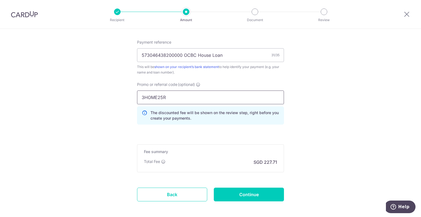
type input "3HOME25R"
click at [235, 192] on input "Continue" at bounding box center [249, 194] width 70 height 14
type input "Create Schedule"
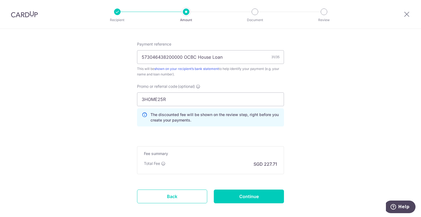
scroll to position [337, 0]
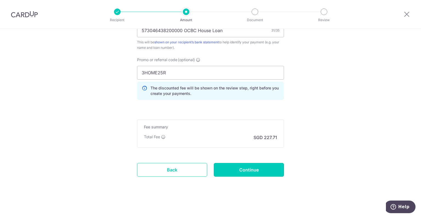
drag, startPoint x: 245, startPoint y: 172, endPoint x: 247, endPoint y: 184, distance: 12.4
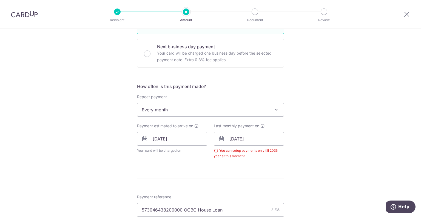
scroll to position [155, 0]
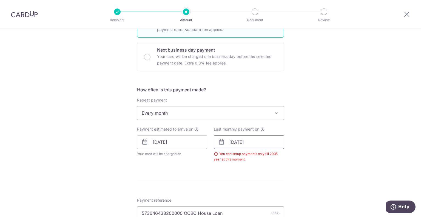
click at [265, 146] on input "[DATE]" at bounding box center [249, 142] width 70 height 14
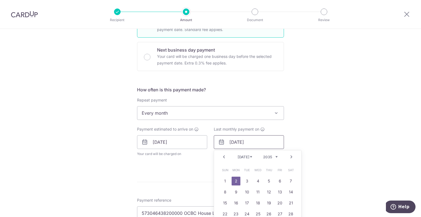
type input "[DATE]"
click at [309, 151] on div "Tell us more about your payment Enter payment amount SGD 8,758.14 8758.14 Selec…" at bounding box center [210, 137] width 421 height 526
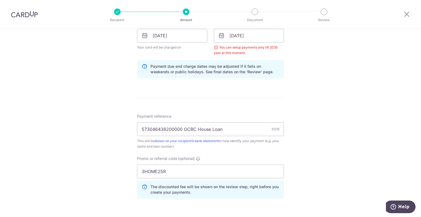
scroll to position [337, 0]
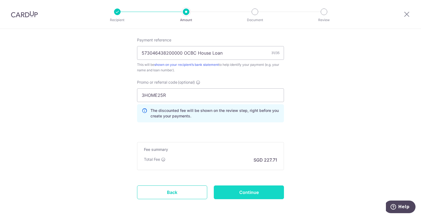
click at [258, 191] on input "Continue" at bounding box center [249, 192] width 70 height 14
type input "Create Schedule"
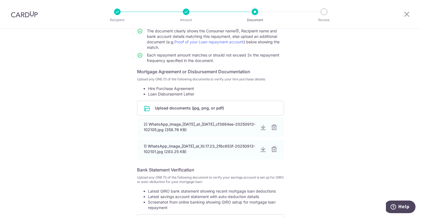
scroll to position [154, 0]
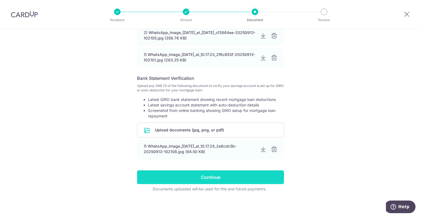
click at [199, 179] on input "Continue" at bounding box center [210, 177] width 147 height 14
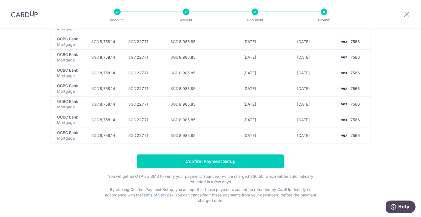
scroll to position [1797, 0]
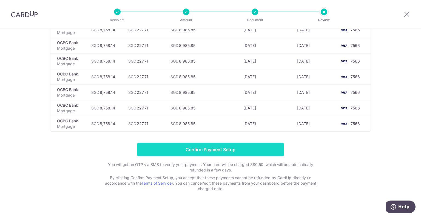
click at [219, 143] on input "Confirm Payment Setup" at bounding box center [210, 150] width 147 height 14
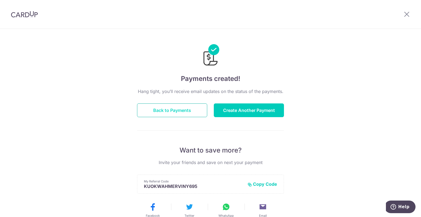
click at [182, 112] on button "Back to Payments" at bounding box center [172, 110] width 70 height 14
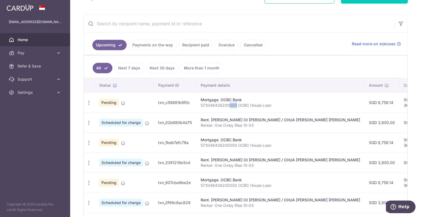
drag, startPoint x: 229, startPoint y: 106, endPoint x: 236, endPoint y: 106, distance: 7.4
click at [236, 106] on p "573046438200000 OCBC House Loan" at bounding box center [281, 105] width 160 height 5
click at [264, 97] on div "Mortgage. OCBC Bank" at bounding box center [281, 99] width 160 height 5
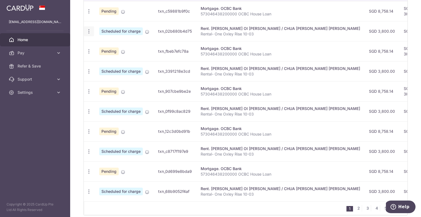
click at [88, 32] on icon "button" at bounding box center [89, 32] width 6 height 6
click at [115, 46] on span "Update payment" at bounding box center [118, 46] width 37 height 7
radio input "true"
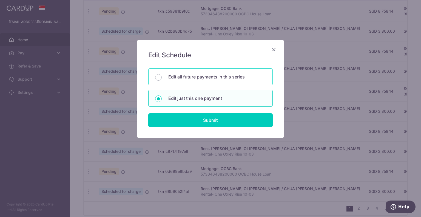
click at [168, 77] on p "Edit all future payments in this series" at bounding box center [217, 76] width 98 height 7
click at [162, 77] on input "Edit all future payments in this series" at bounding box center [158, 77] width 7 height 7
radio input "true"
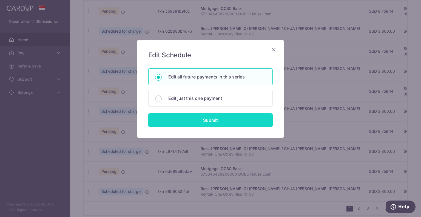
click at [208, 121] on input "Submit" at bounding box center [210, 120] width 124 height 14
radio input "true"
type input "3,800.00"
type input "Rental- One Oxley Rise 10-03"
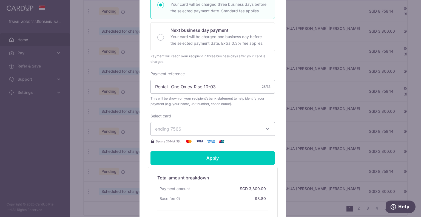
scroll to position [192, 0]
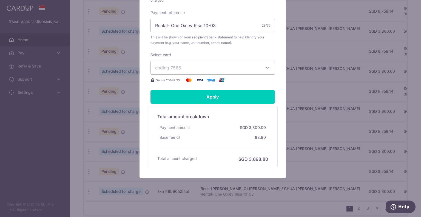
click at [257, 67] on span "ending 7566" at bounding box center [207, 67] width 105 height 7
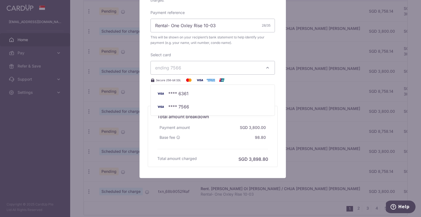
click at [276, 51] on div "Edit payment By clicking apply, you will make changes to all 8 payments to WOO …" at bounding box center [213, 13] width 146 height 330
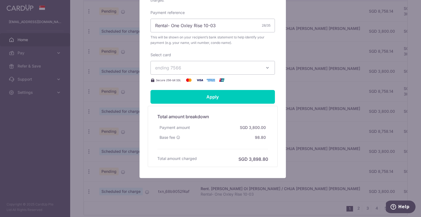
click at [228, 137] on div "Base fee 98.80" at bounding box center [212, 137] width 111 height 10
click at [245, 136] on div "Base fee 98.80" at bounding box center [212, 137] width 111 height 10
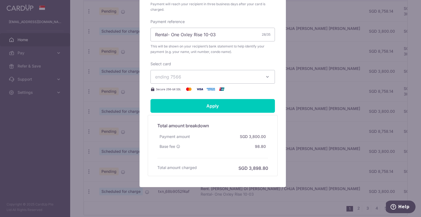
scroll to position [0, 0]
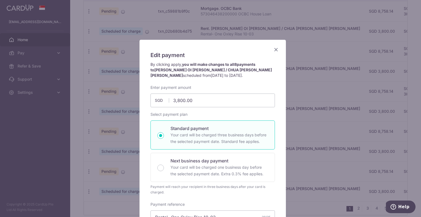
click at [273, 50] on icon "Close" at bounding box center [276, 49] width 7 height 7
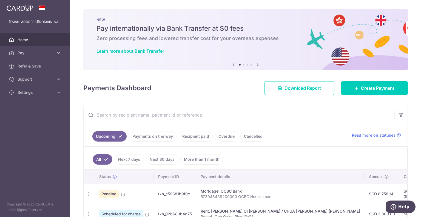
scroll to position [91, 0]
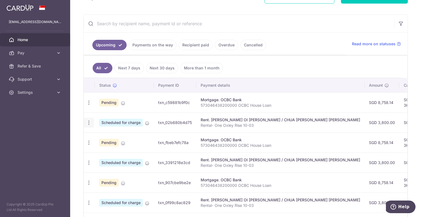
click at [88, 121] on icon "button" at bounding box center [89, 123] width 6 height 6
click at [110, 151] on span "Cancel payment" at bounding box center [118, 151] width 37 height 7
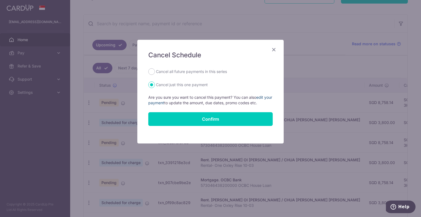
click at [168, 103] on link "edit your payment" at bounding box center [210, 100] width 124 height 10
click at [274, 49] on icon "Close" at bounding box center [274, 49] width 7 height 7
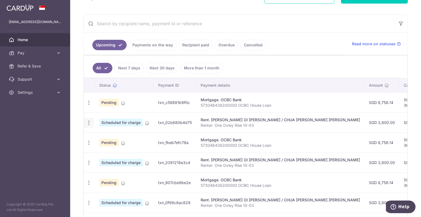
click at [87, 123] on icon "button" at bounding box center [89, 123] width 6 height 6
click at [282, 68] on ul "All Next 7 days Next 30 days More than 1 month" at bounding box center [242, 67] width 317 height 22
click at [89, 103] on icon "button" at bounding box center [89, 103] width 6 height 6
click at [270, 63] on ul "All Next 7 days Next 30 days More than 1 month" at bounding box center [242, 67] width 317 height 22
click at [398, 23] on icon "button" at bounding box center [400, 23] width 5 height 5
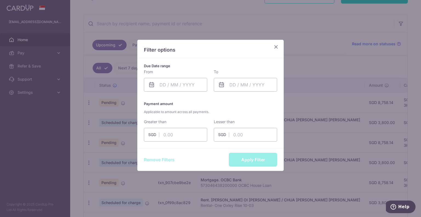
click at [277, 48] on icon "Close" at bounding box center [276, 46] width 7 height 7
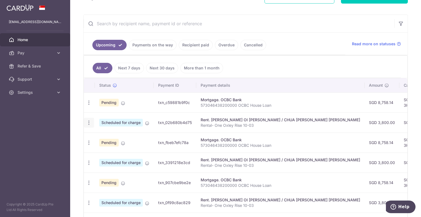
click at [88, 125] on div "Update payment Cancel payment" at bounding box center [89, 123] width 10 height 10
click at [89, 122] on icon "button" at bounding box center [89, 123] width 6 height 6
click at [107, 151] on span "Cancel payment" at bounding box center [118, 151] width 37 height 7
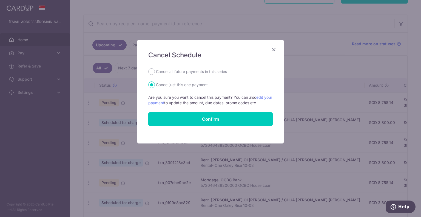
click at [199, 73] on label "Cancel all future payments in this series" at bounding box center [191, 71] width 71 height 7
click at [155, 73] on input "Cancel all future payments in this series" at bounding box center [151, 71] width 7 height 7
radio input "true"
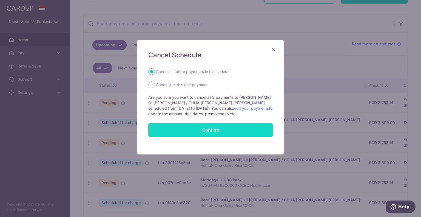
click at [214, 127] on button "Confirm" at bounding box center [210, 130] width 124 height 14
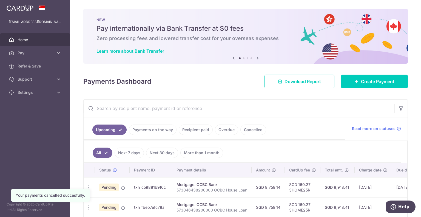
scroll to position [91, 0]
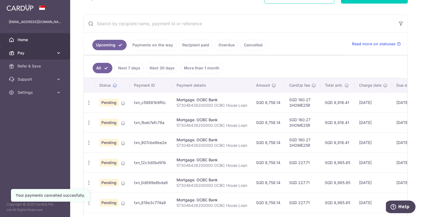
click at [29, 51] on span "Pay" at bounding box center [36, 52] width 36 height 5
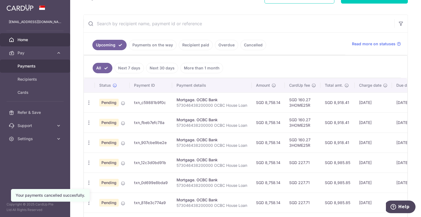
click at [29, 66] on span "Payments" at bounding box center [36, 65] width 36 height 5
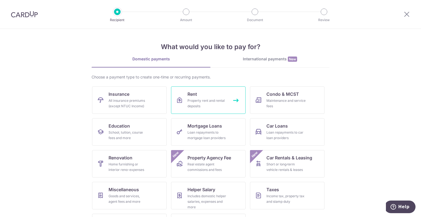
click at [198, 99] on div "Property rent and rental deposits" at bounding box center [206, 103] width 39 height 11
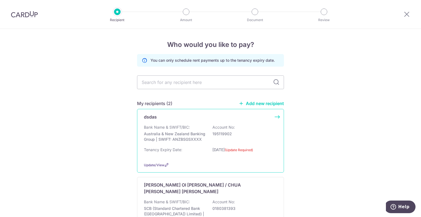
scroll to position [58, 0]
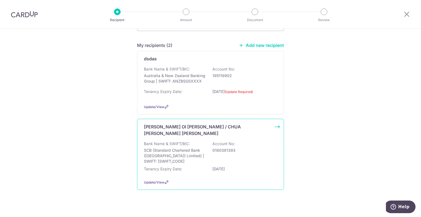
click at [198, 133] on div "WOO OI LEE / CHUA HOCK CHYE FREDERIC Bank Name & SWIFT/BIC: SCB (Standard Chart…" at bounding box center [210, 154] width 147 height 71
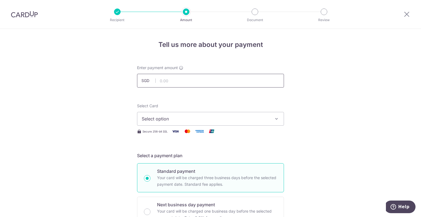
click at [202, 84] on input "text" at bounding box center [210, 81] width 147 height 14
type input "3,800.00"
click at [256, 124] on button "Select option" at bounding box center [210, 119] width 147 height 14
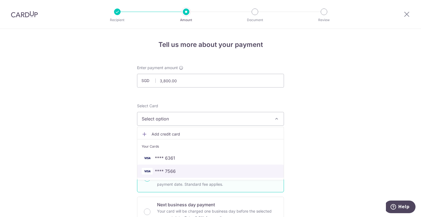
click at [179, 170] on span "**** 7566" at bounding box center [211, 171] width 138 height 7
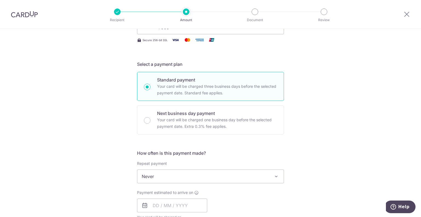
scroll to position [183, 0]
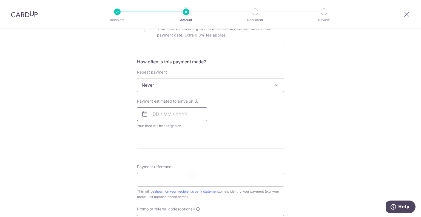
click at [157, 114] on input "text" at bounding box center [172, 114] width 70 height 14
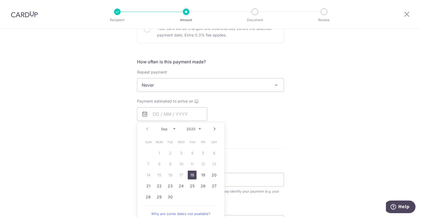
click at [214, 129] on link "Next" at bounding box center [214, 129] width 7 height 7
click at [160, 174] on link "13" at bounding box center [159, 175] width 9 height 9
type input "13/10/2025"
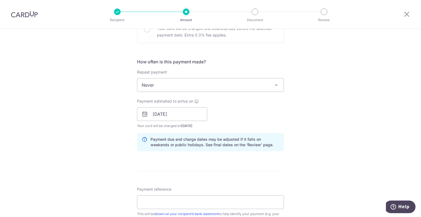
scroll to position [274, 0]
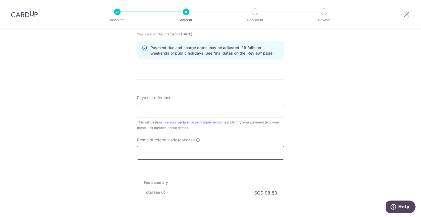
click at [175, 151] on input "Promo or referral code (optional)" at bounding box center [210, 153] width 147 height 14
paste input "SAVERENT179"
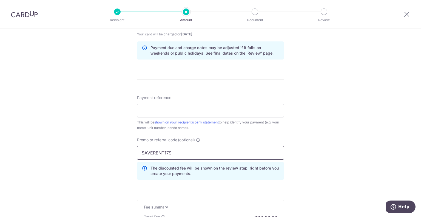
type input "SAVERENT179"
click at [309, 136] on div "Tell us more about your payment Enter payment amount SGD 3,800.00 3800.00 Selec…" at bounding box center [210, 26] width 421 height 543
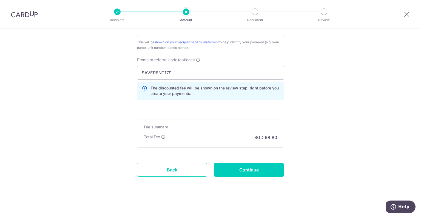
scroll to position [263, 0]
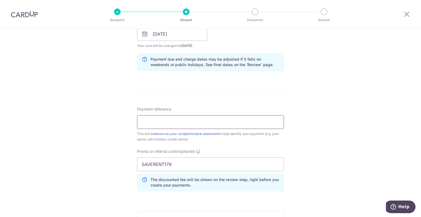
click at [231, 120] on input "Payment reference" at bounding box center [210, 122] width 147 height 14
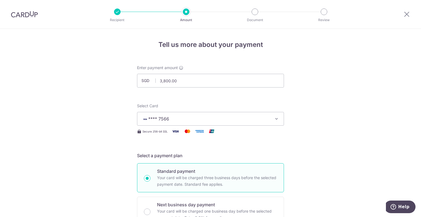
scroll to position [274, 0]
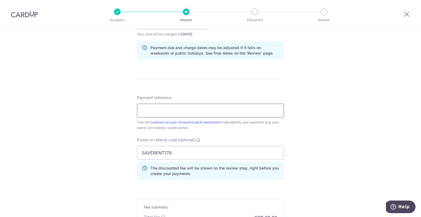
click at [271, 113] on input "Payment reference" at bounding box center [210, 111] width 147 height 14
click at [162, 109] on input "One Oxley Rent" at bounding box center [210, 111] width 147 height 14
click at [163, 109] on input "One Oxley 10-03 Rent" at bounding box center [210, 111] width 147 height 14
type input "One Oxley #10-03 Rent"
click at [317, 135] on div "Tell us more about your payment Enter payment amount SGD 3,800.00 3800.00 Selec…" at bounding box center [210, 26] width 421 height 543
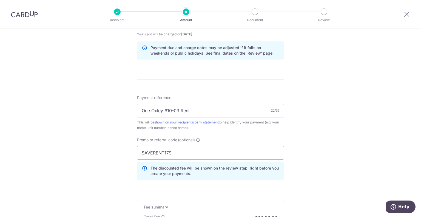
scroll to position [354, 0]
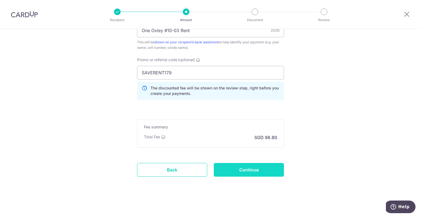
click at [254, 173] on input "Continue" at bounding box center [249, 170] width 70 height 14
type input "Create Schedule"
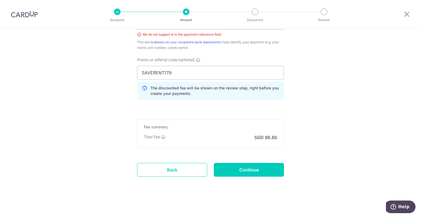
scroll to position [270, 0]
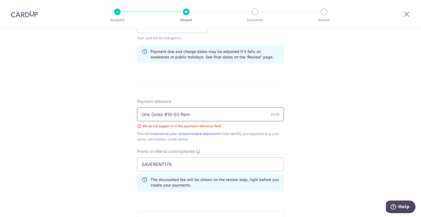
click at [167, 115] on input "One Oxley #10-03 Rent" at bounding box center [210, 114] width 147 height 14
type input "One Oxley 10-03 Rent"
click at [350, 139] on div "Tell us more about your payment Enter payment amount SGD 3,800.00 3800.00 Selec…" at bounding box center [210, 34] width 421 height 551
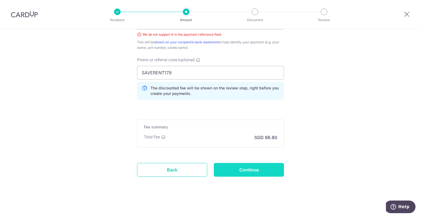
click at [255, 165] on input "Continue" at bounding box center [249, 170] width 70 height 14
type input "Create Schedule"
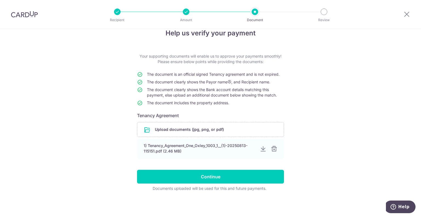
scroll to position [11, 0]
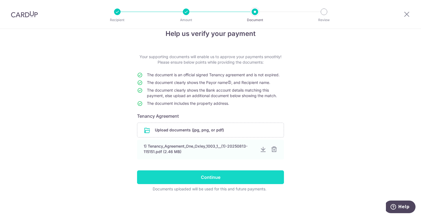
click at [215, 176] on input "Continue" at bounding box center [210, 177] width 147 height 14
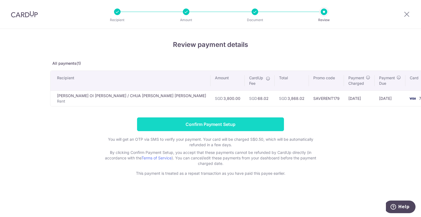
click at [223, 124] on input "Confirm Payment Setup" at bounding box center [210, 124] width 147 height 14
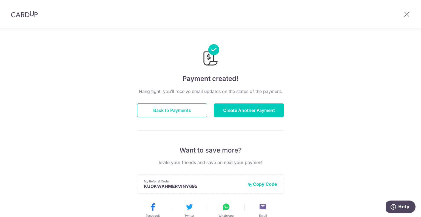
click at [167, 113] on button "Back to Payments" at bounding box center [172, 110] width 70 height 14
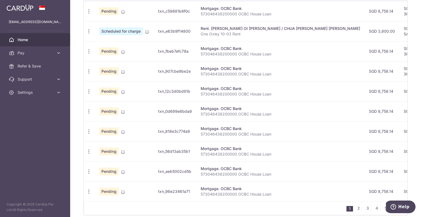
scroll to position [91, 0]
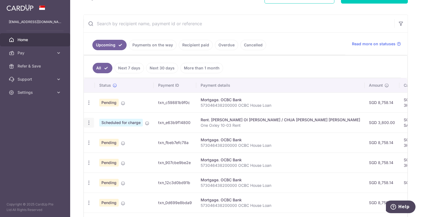
click at [88, 120] on icon "button" at bounding box center [89, 123] width 6 height 6
click at [105, 137] on span "Update payment" at bounding box center [118, 137] width 37 height 7
radio input "true"
type input "3,800.00"
type input "13/10/2025"
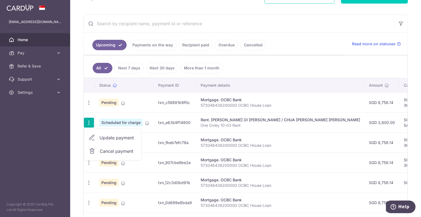
type input "One Oxley 10-03 Rent"
type input "SAVERENT179"
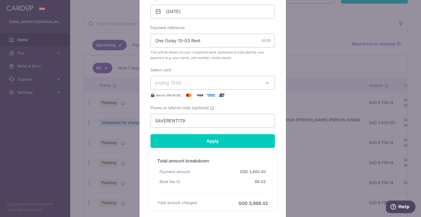
scroll to position [0, 0]
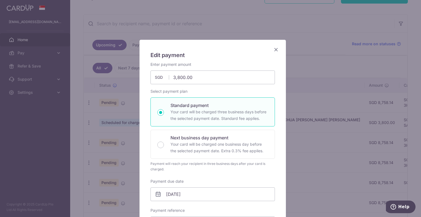
click at [273, 52] on icon "Close" at bounding box center [276, 49] width 7 height 7
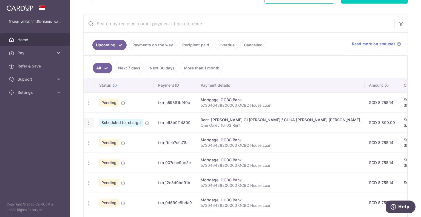
click at [89, 120] on icon "button" at bounding box center [89, 123] width 6 height 6
click at [101, 151] on span "Cancel payment" at bounding box center [118, 151] width 37 height 7
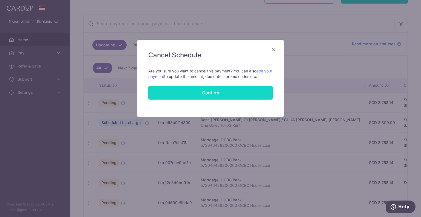
click at [214, 92] on button "Confirm" at bounding box center [210, 93] width 124 height 14
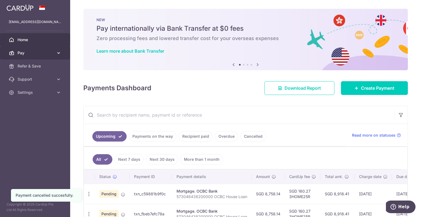
click at [27, 57] on link "Pay" at bounding box center [35, 52] width 70 height 13
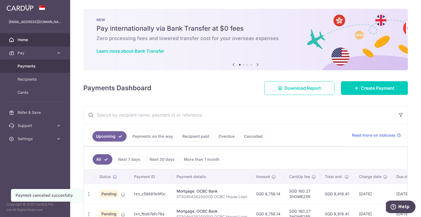
click at [31, 66] on span "Payments" at bounding box center [36, 65] width 36 height 5
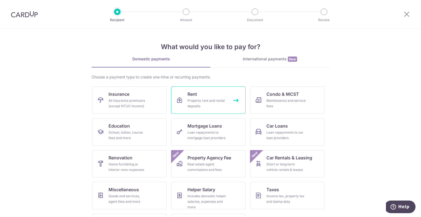
click at [194, 101] on div "Property rent and rental deposits" at bounding box center [206, 103] width 39 height 11
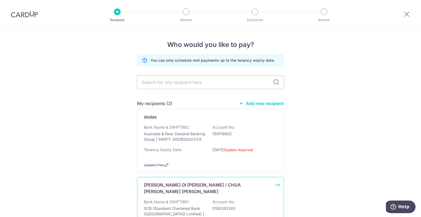
click at [206, 199] on div "Bank Name & SWIFT/BIC: SCB (Standard Chartered Bank (Singapore) Limited) | SWIF…" at bounding box center [210, 210] width 133 height 23
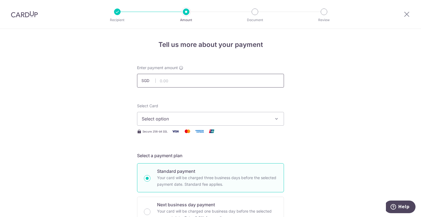
click at [199, 84] on input "text" at bounding box center [210, 81] width 147 height 14
type input "3,800.00"
click at [212, 119] on span "Select option" at bounding box center [206, 118] width 128 height 7
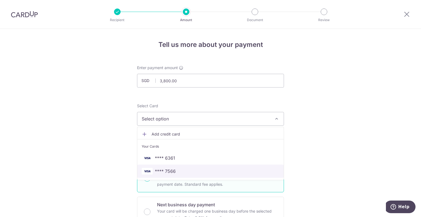
drag, startPoint x: 179, startPoint y: 174, endPoint x: 223, endPoint y: 167, distance: 44.3
click at [179, 174] on span "**** 7566" at bounding box center [211, 171] width 138 height 7
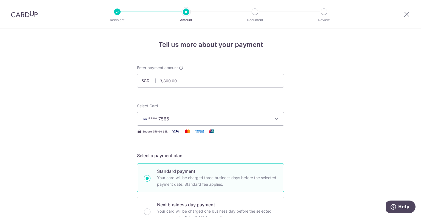
scroll to position [91, 0]
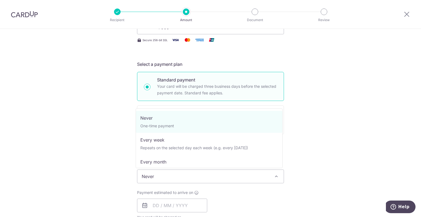
click at [253, 173] on span "Never" at bounding box center [210, 176] width 146 height 13
select select "3"
type input "12/06/2026"
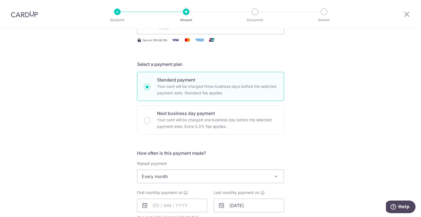
scroll to position [183, 0]
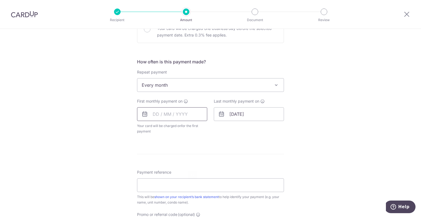
click at [172, 117] on input "text" at bounding box center [172, 114] width 70 height 14
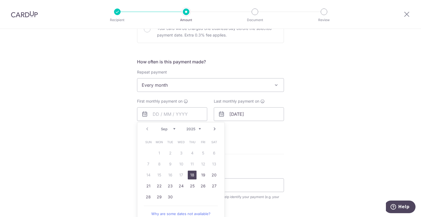
click at [173, 128] on select "Sep Oct Nov Dec" at bounding box center [168, 129] width 15 height 4
click at [158, 174] on link "13" at bounding box center [159, 175] width 9 height 9
type input "[DATE]"
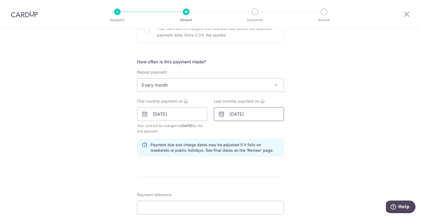
click at [254, 117] on input "12/06/2026" at bounding box center [249, 114] width 70 height 14
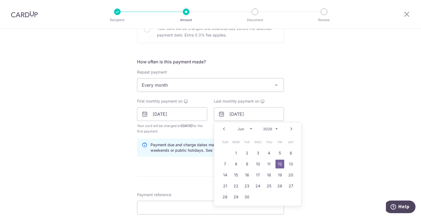
click at [223, 129] on link "Prev" at bounding box center [224, 129] width 7 height 7
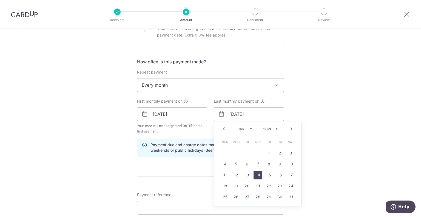
click at [255, 175] on link "14" at bounding box center [258, 175] width 9 height 9
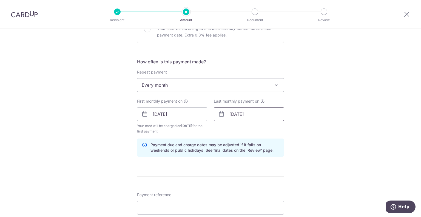
click at [256, 117] on input "14/01/2026" at bounding box center [249, 114] width 70 height 14
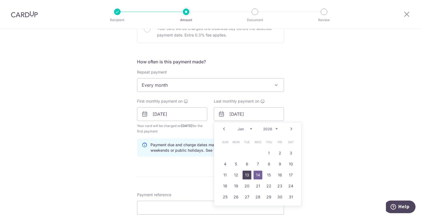
click at [243, 174] on link "13" at bounding box center [247, 175] width 9 height 9
type input "[DATE]"
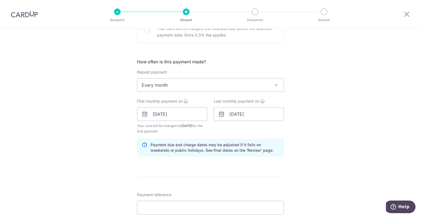
click at [282, 161] on form "Enter payment amount SGD 3,800.00 3800.00 Select Card **** 7566 Add credit card…" at bounding box center [210, 113] width 147 height 462
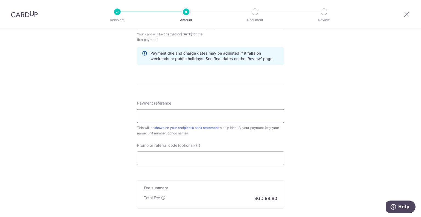
click at [264, 117] on input "Payment reference" at bounding box center [210, 116] width 147 height 14
type input "One Oxley Rent 10-03"
click at [181, 160] on input "Promo or referral code (optional)" at bounding box center [210, 158] width 147 height 14
paste input "SAVERENT179"
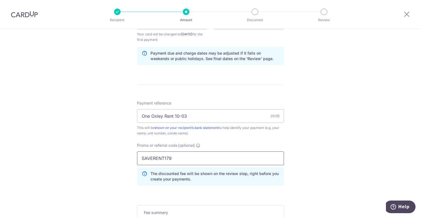
scroll to position [360, 0]
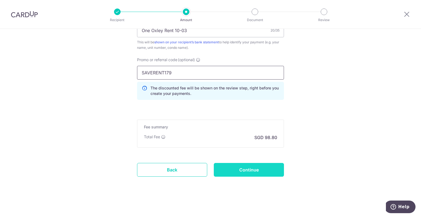
type input "SAVERENT179"
click at [256, 169] on input "Continue" at bounding box center [249, 170] width 70 height 14
type input "Create Schedule"
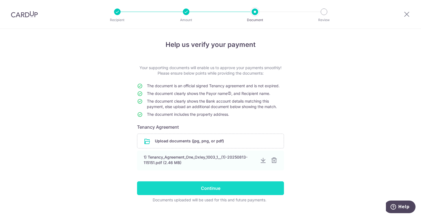
click at [214, 191] on input "Continue" at bounding box center [210, 188] width 147 height 14
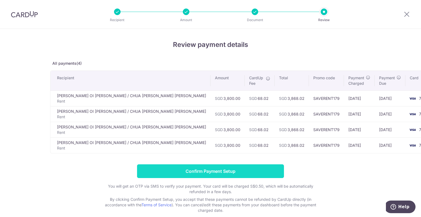
scroll to position [28, 0]
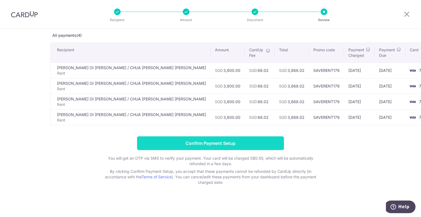
click at [211, 144] on input "Confirm Payment Setup" at bounding box center [210, 143] width 147 height 14
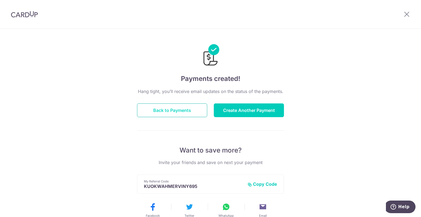
click at [174, 110] on button "Back to Payments" at bounding box center [172, 110] width 70 height 14
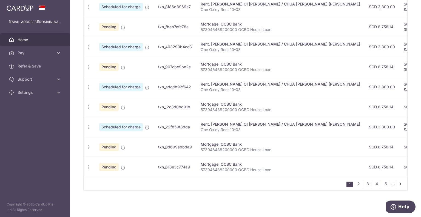
scroll to position [25, 0]
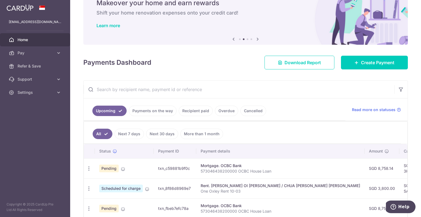
click at [197, 110] on link "Recipient paid" at bounding box center [196, 111] width 34 height 10
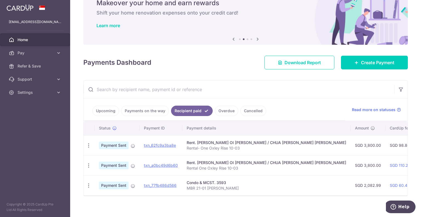
click at [154, 113] on link "Payments on the way" at bounding box center [145, 111] width 48 height 10
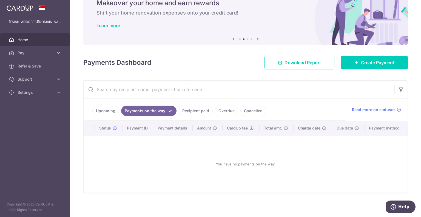
click at [100, 112] on link "Upcoming" at bounding box center [105, 111] width 27 height 10
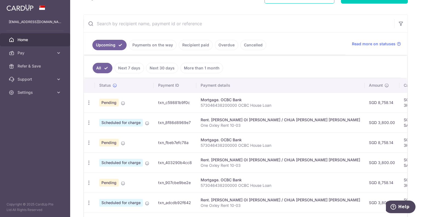
scroll to position [0, 0]
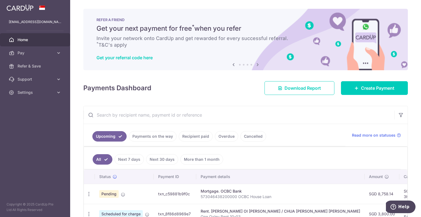
click at [256, 66] on icon at bounding box center [257, 64] width 7 height 7
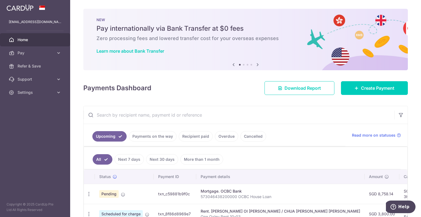
click at [256, 66] on icon at bounding box center [257, 64] width 7 height 7
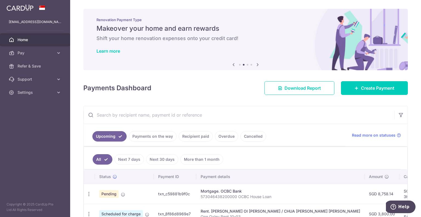
click at [256, 66] on icon at bounding box center [257, 64] width 7 height 7
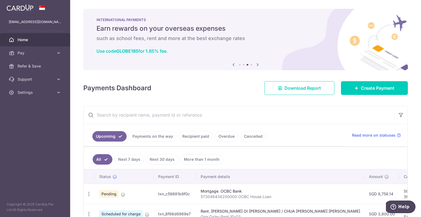
click at [256, 66] on icon at bounding box center [257, 64] width 7 height 7
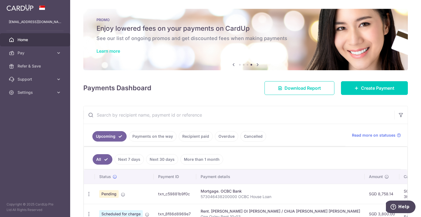
click at [117, 50] on link "Learn more" at bounding box center [108, 50] width 24 height 5
